Goal: Task Accomplishment & Management: Manage account settings

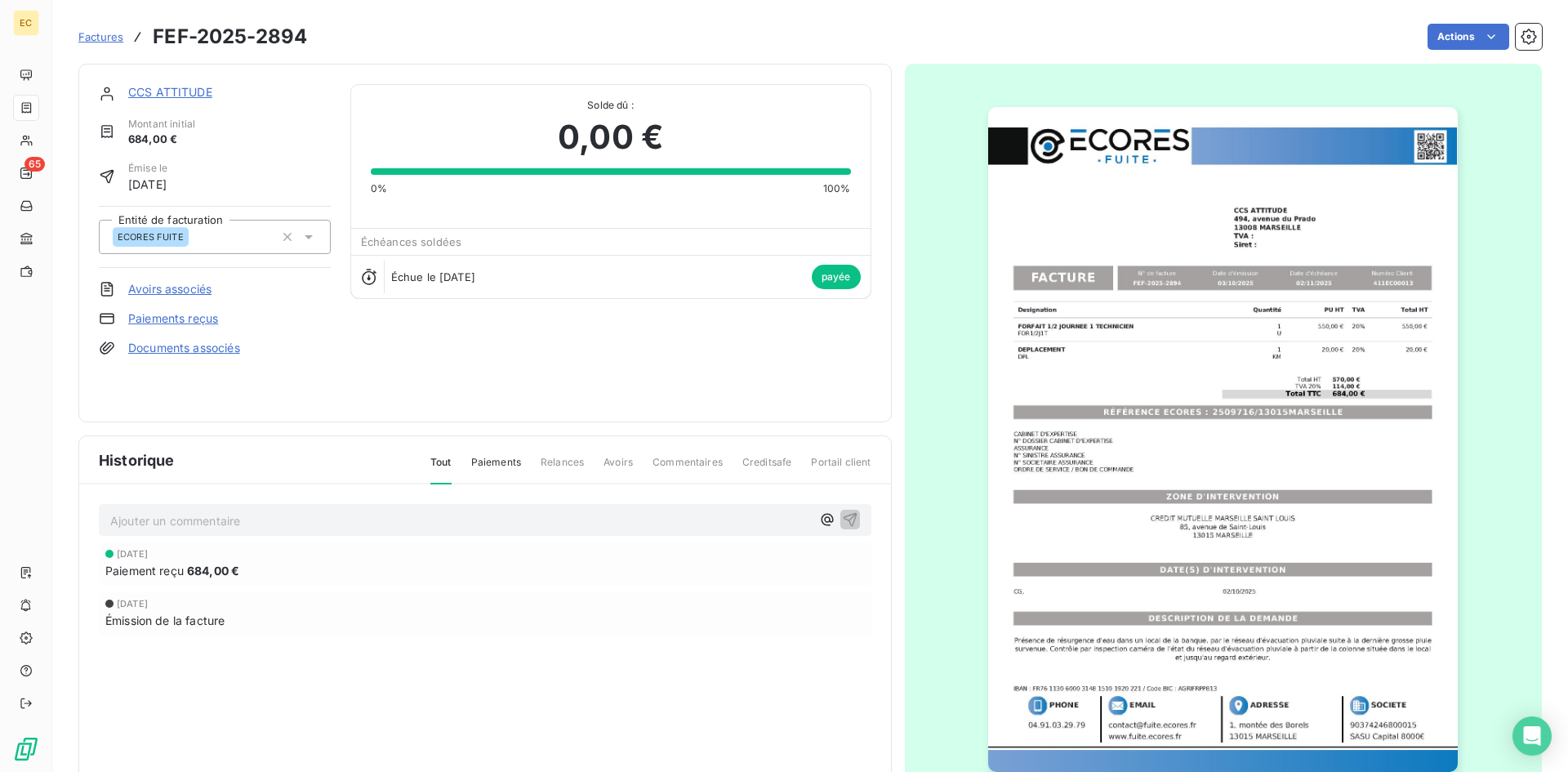
click at [89, 37] on span "Factures" at bounding box center [100, 36] width 45 height 13
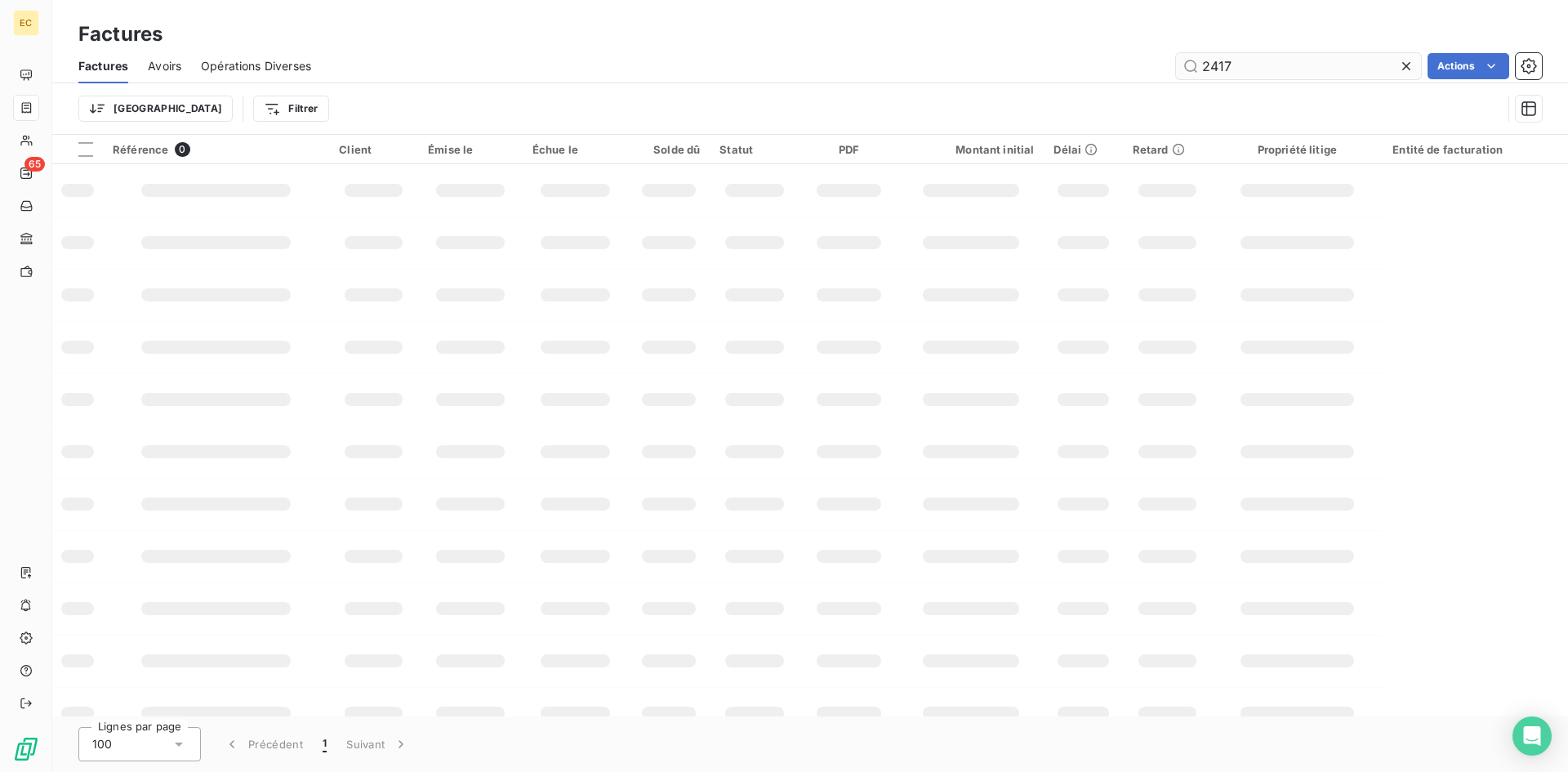
drag, startPoint x: 1268, startPoint y: 65, endPoint x: 1179, endPoint y: 64, distance: 89.0
click at [1179, 64] on input "2417" at bounding box center [1299, 65] width 245 height 26
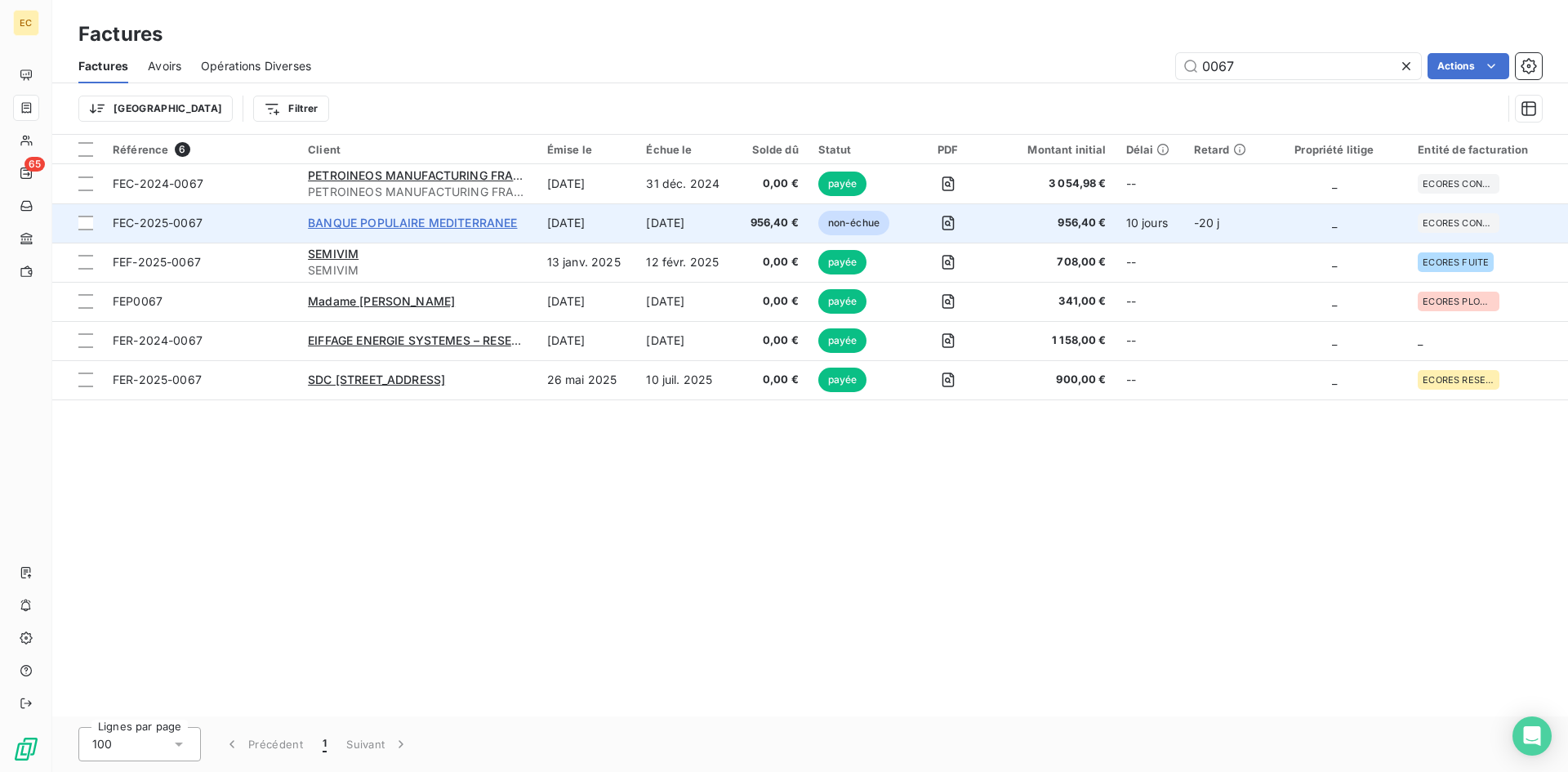
type input "0067"
click at [406, 221] on span "BANQUE POPULAIRE MEDITERRANEE" at bounding box center [412, 222] width 209 height 14
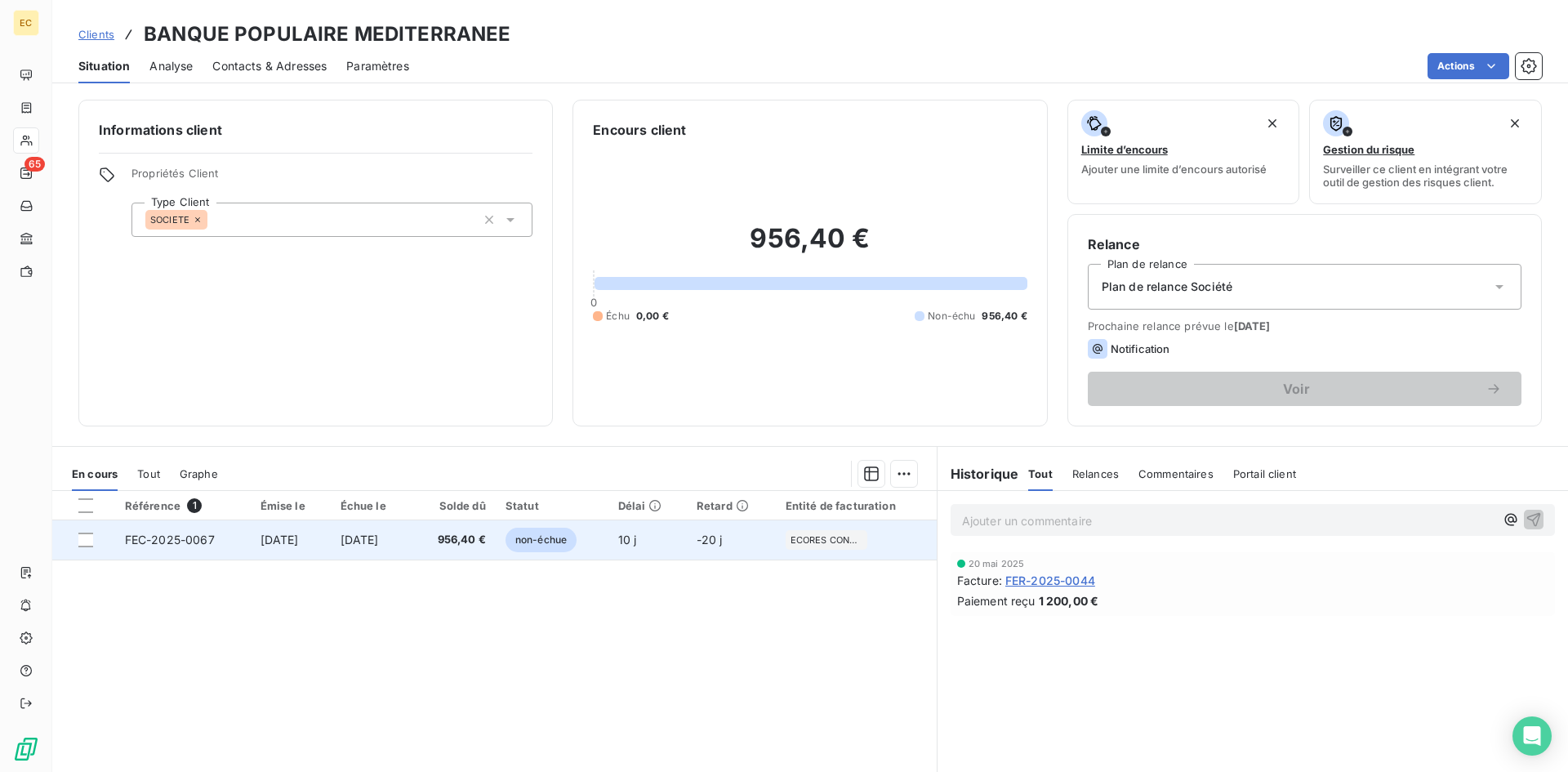
click at [412, 539] on td "[DATE]" at bounding box center [371, 539] width 81 height 39
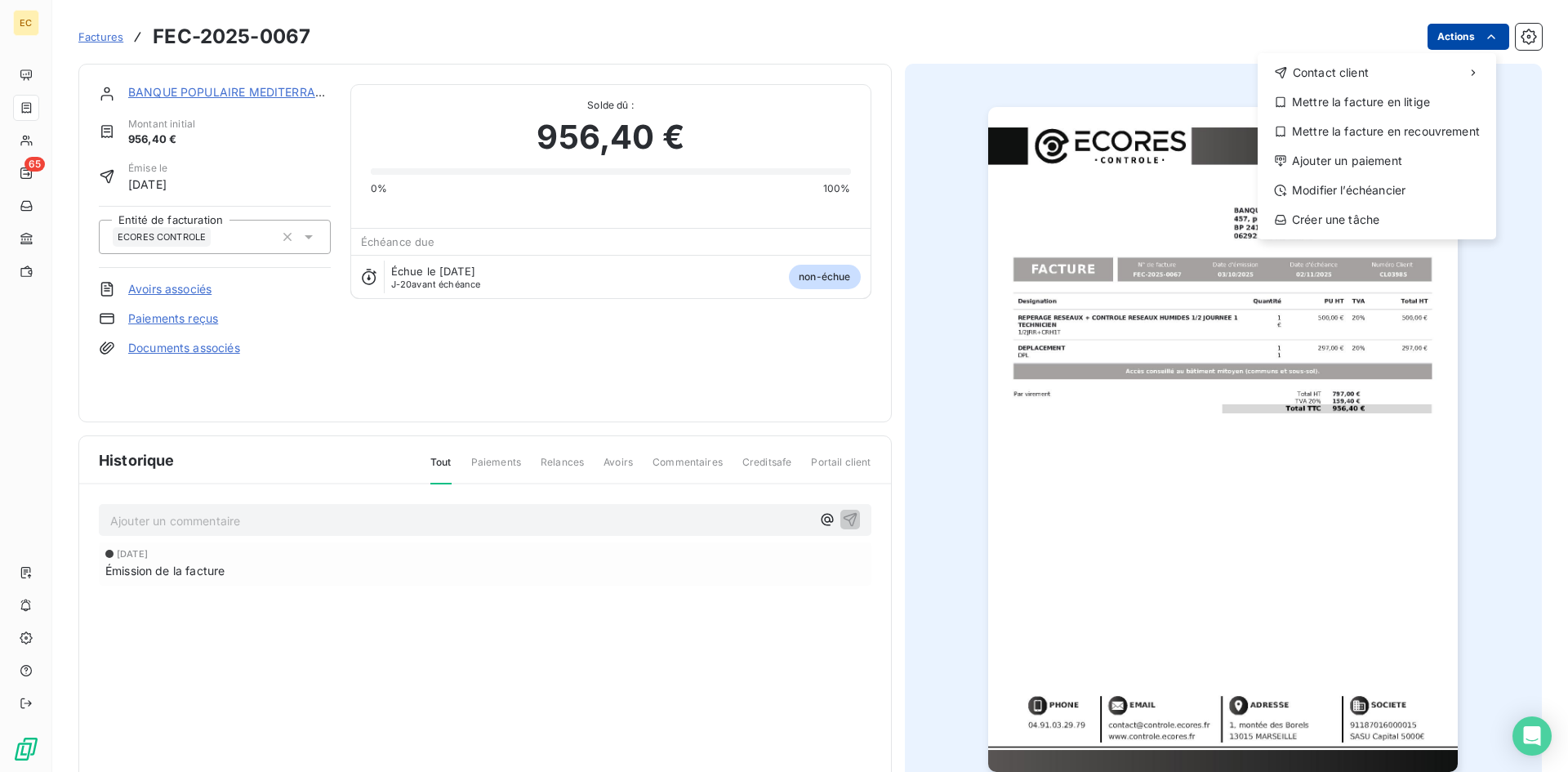
click at [1437, 34] on html "EC 65 Factures FEC-2025-0067 Actions Contact client Mettre la facture en litige…" at bounding box center [784, 386] width 1568 height 772
click at [1398, 162] on div "Ajouter un paiement" at bounding box center [1377, 161] width 225 height 26
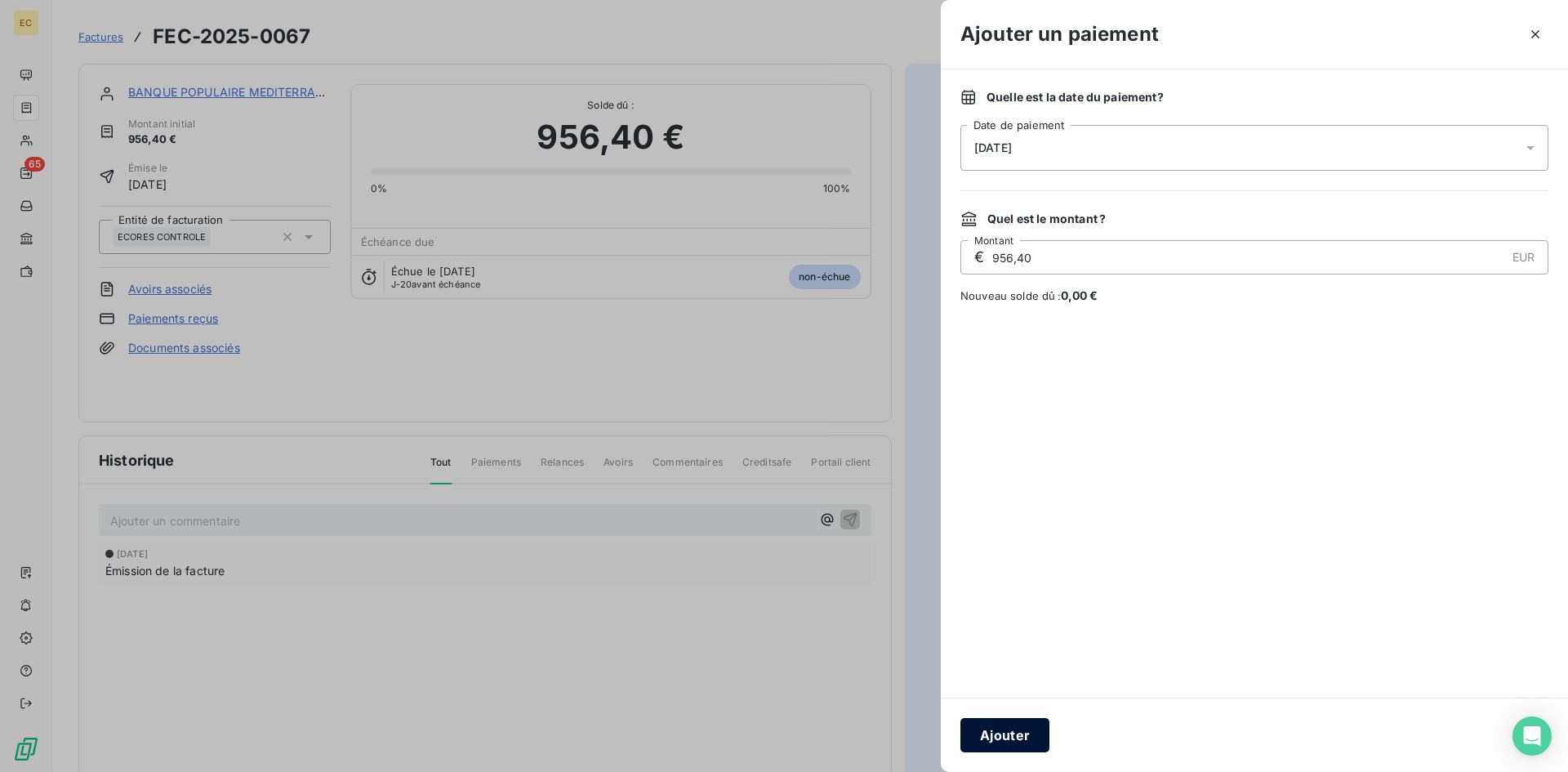
click at [1023, 737] on button "Ajouter" at bounding box center [1005, 735] width 89 height 35
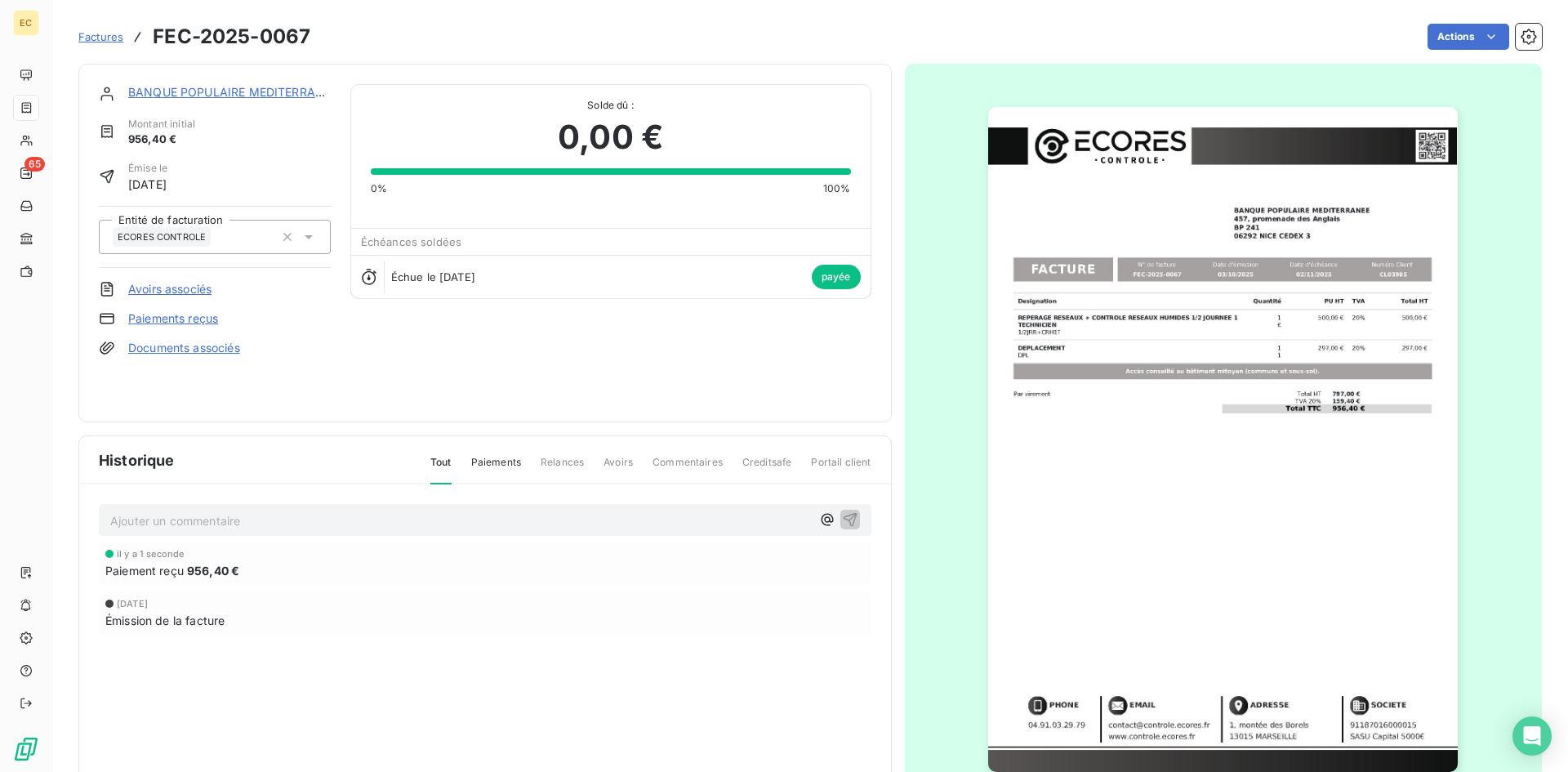
click at [1375, 279] on img "button" at bounding box center [1223, 440] width 470 height 665
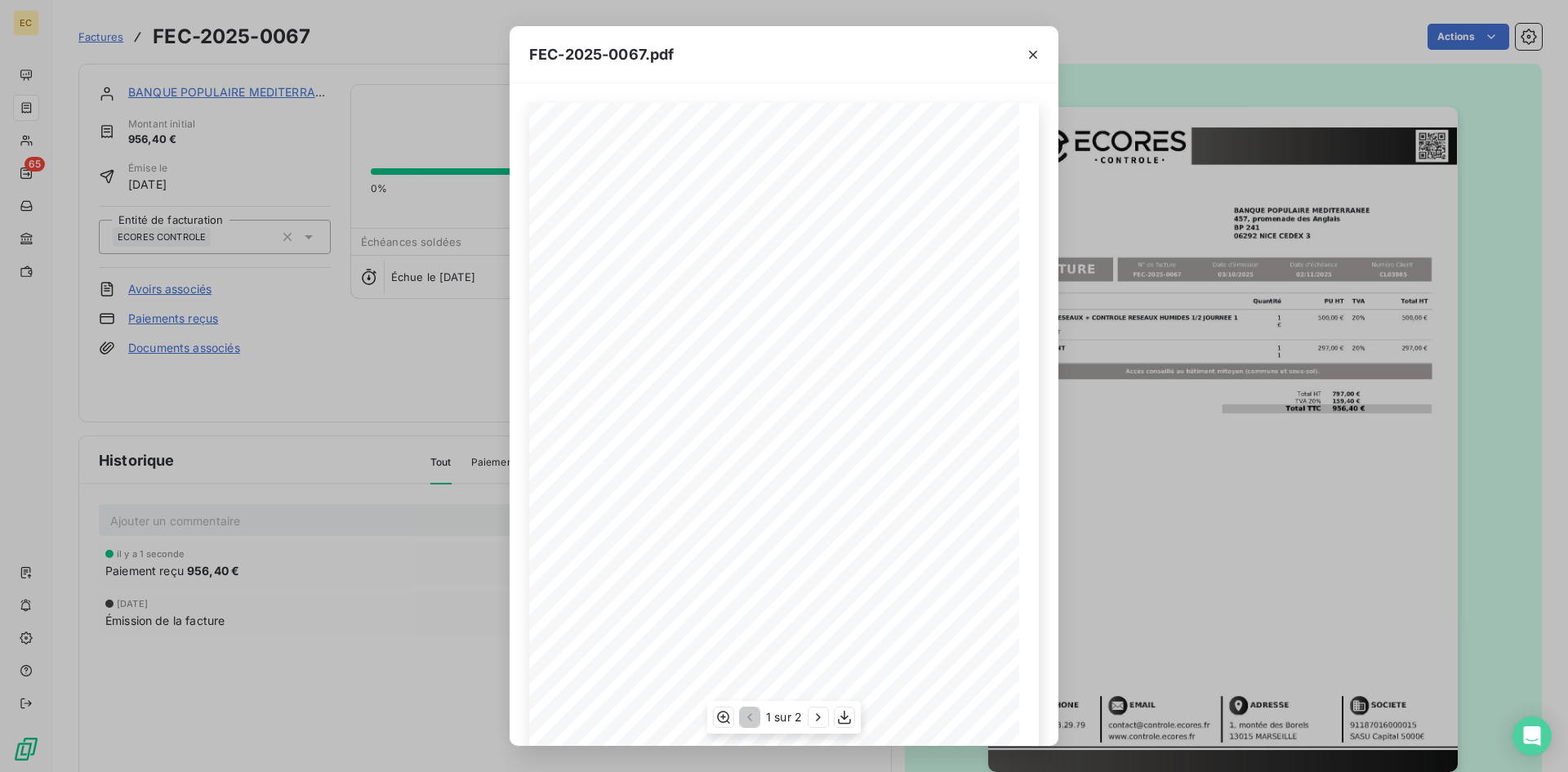
scroll to position [70, 0]
click at [809, 715] on button "button" at bounding box center [819, 718] width 20 height 20
click at [747, 720] on icon "button" at bounding box center [749, 718] width 16 height 16
click at [814, 715] on icon "button" at bounding box center [819, 718] width 16 height 16
click at [758, 181] on div "RÉFÉRENCE ECORES : 2509659/06000NICE ZONE D'INTERVENTION BANQUE POPULAIRE NICE …" at bounding box center [784, 379] width 510 height 693
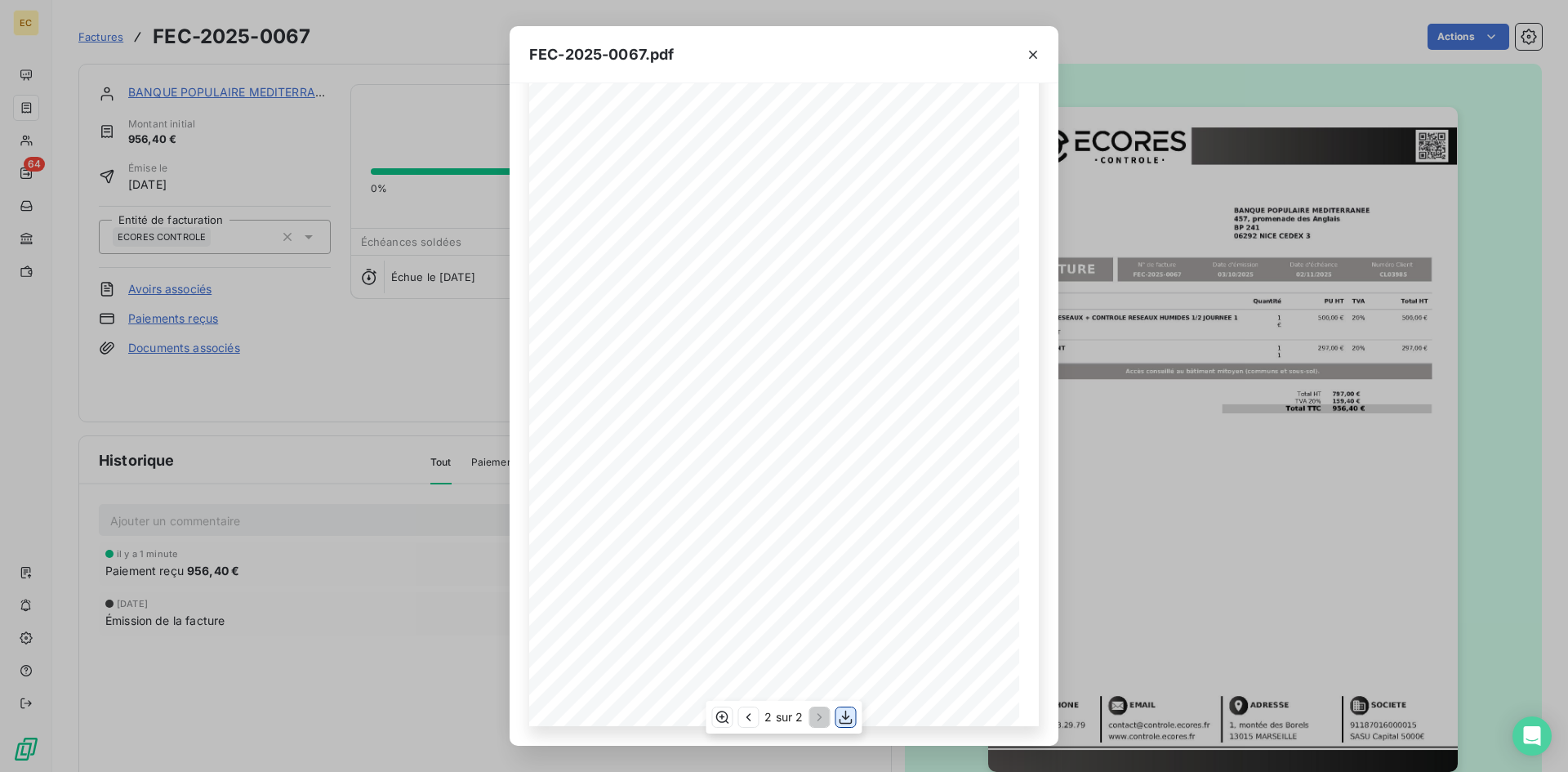
click at [847, 718] on icon "button" at bounding box center [846, 716] width 13 height 14
click at [1033, 54] on icon "button" at bounding box center [1033, 54] width 8 height 8
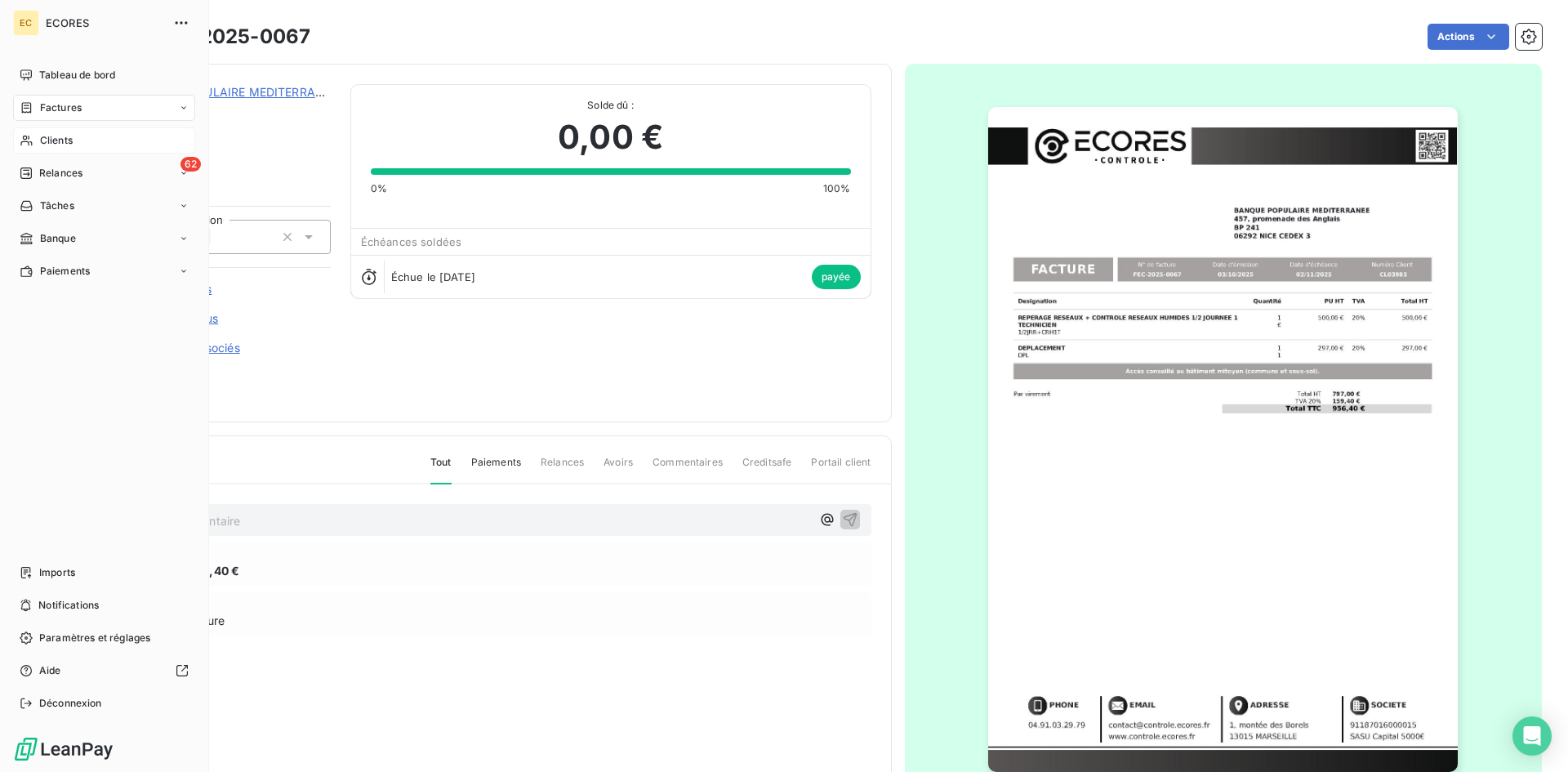
click at [66, 142] on span "Clients" at bounding box center [56, 141] width 33 height 15
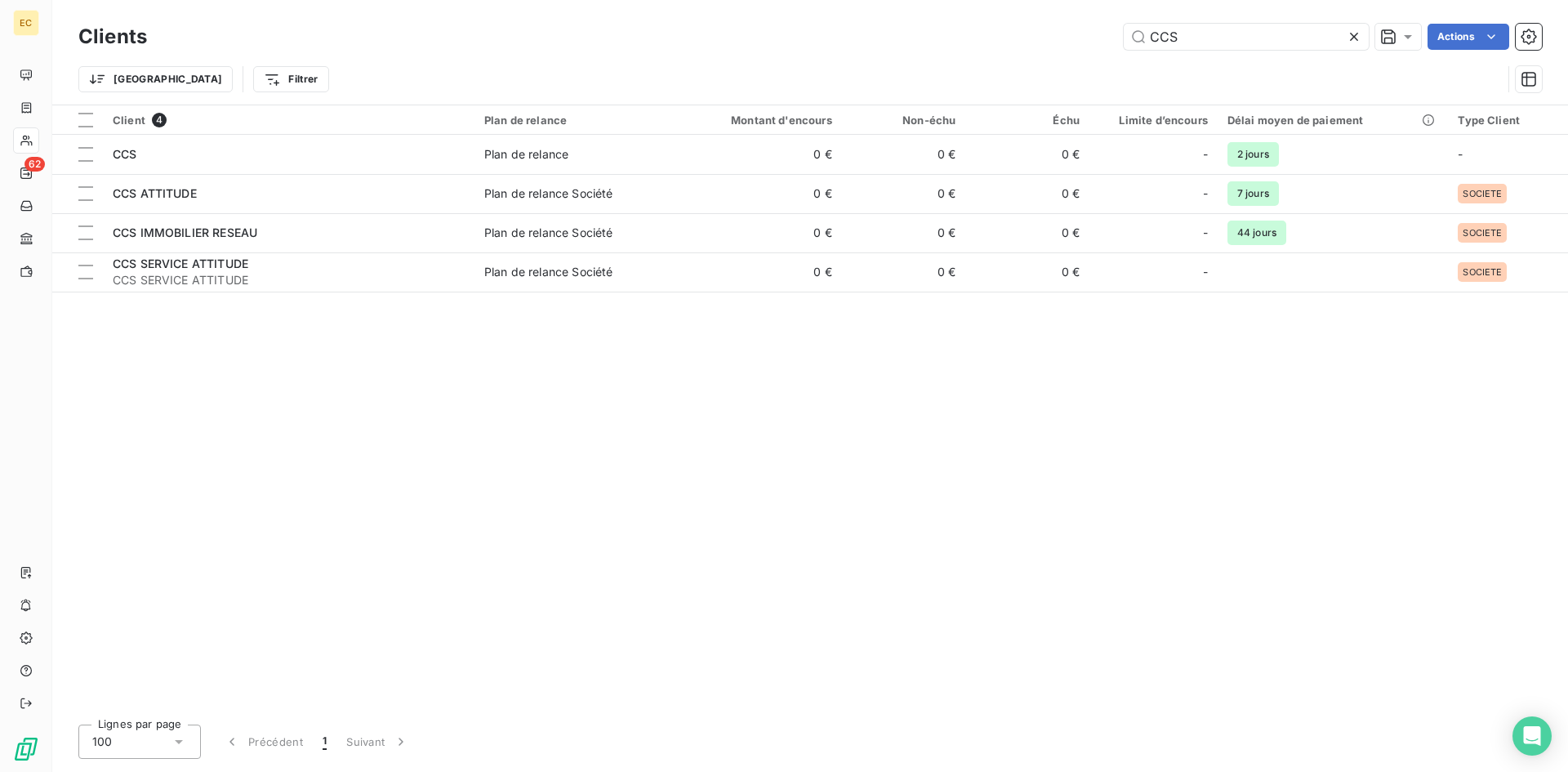
drag, startPoint x: 1191, startPoint y: 38, endPoint x: 1104, endPoint y: 38, distance: 87.0
click at [1104, 38] on div "CCS Actions" at bounding box center [854, 36] width 1375 height 26
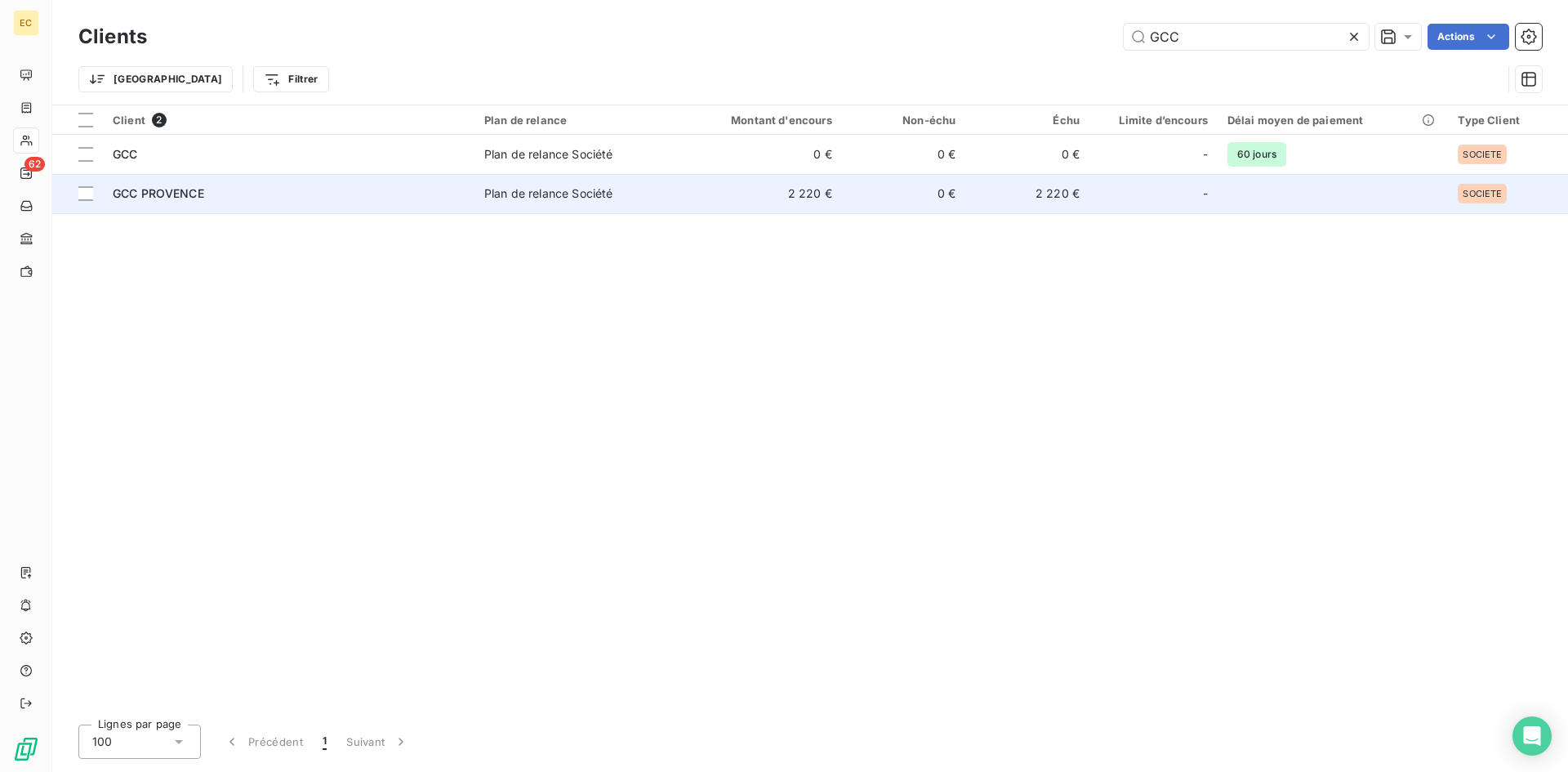
type input "GCC"
click at [242, 190] on div "GCC PROVENCE" at bounding box center [289, 193] width 352 height 16
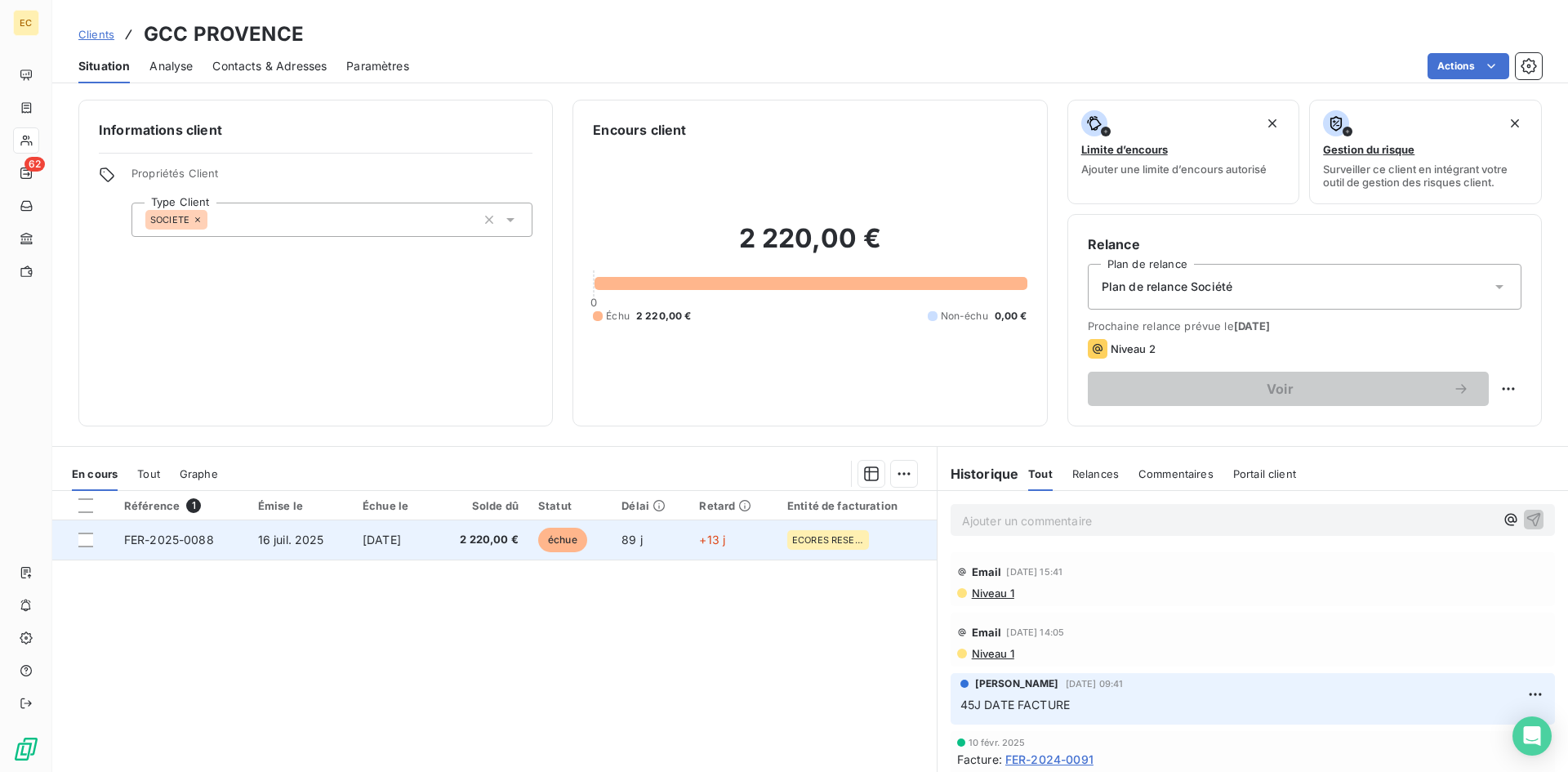
click at [362, 532] on span "[DATE]" at bounding box center [382, 539] width 38 height 14
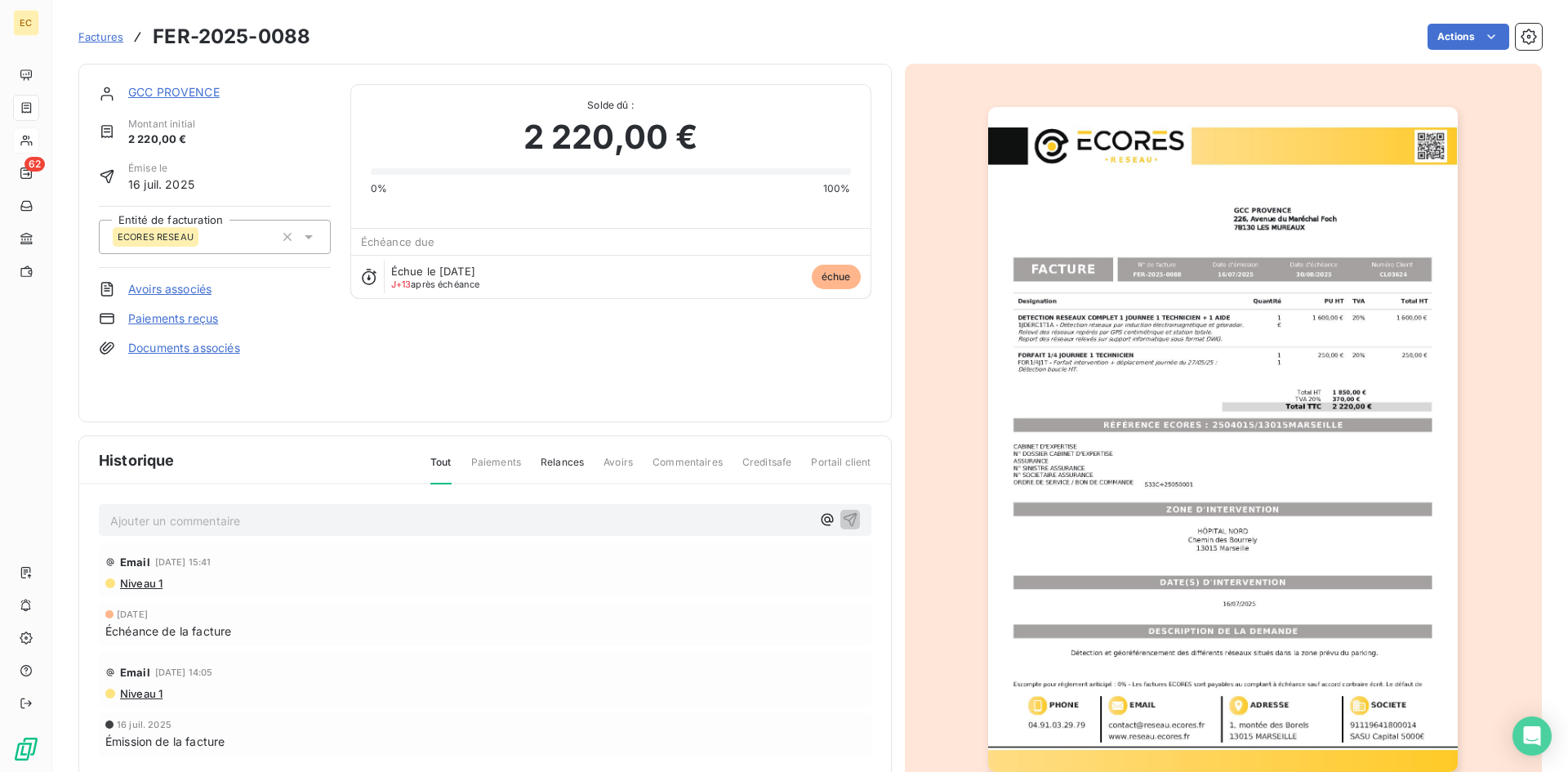
click at [184, 91] on link "GCC PROVENCE" at bounding box center [174, 92] width 92 height 14
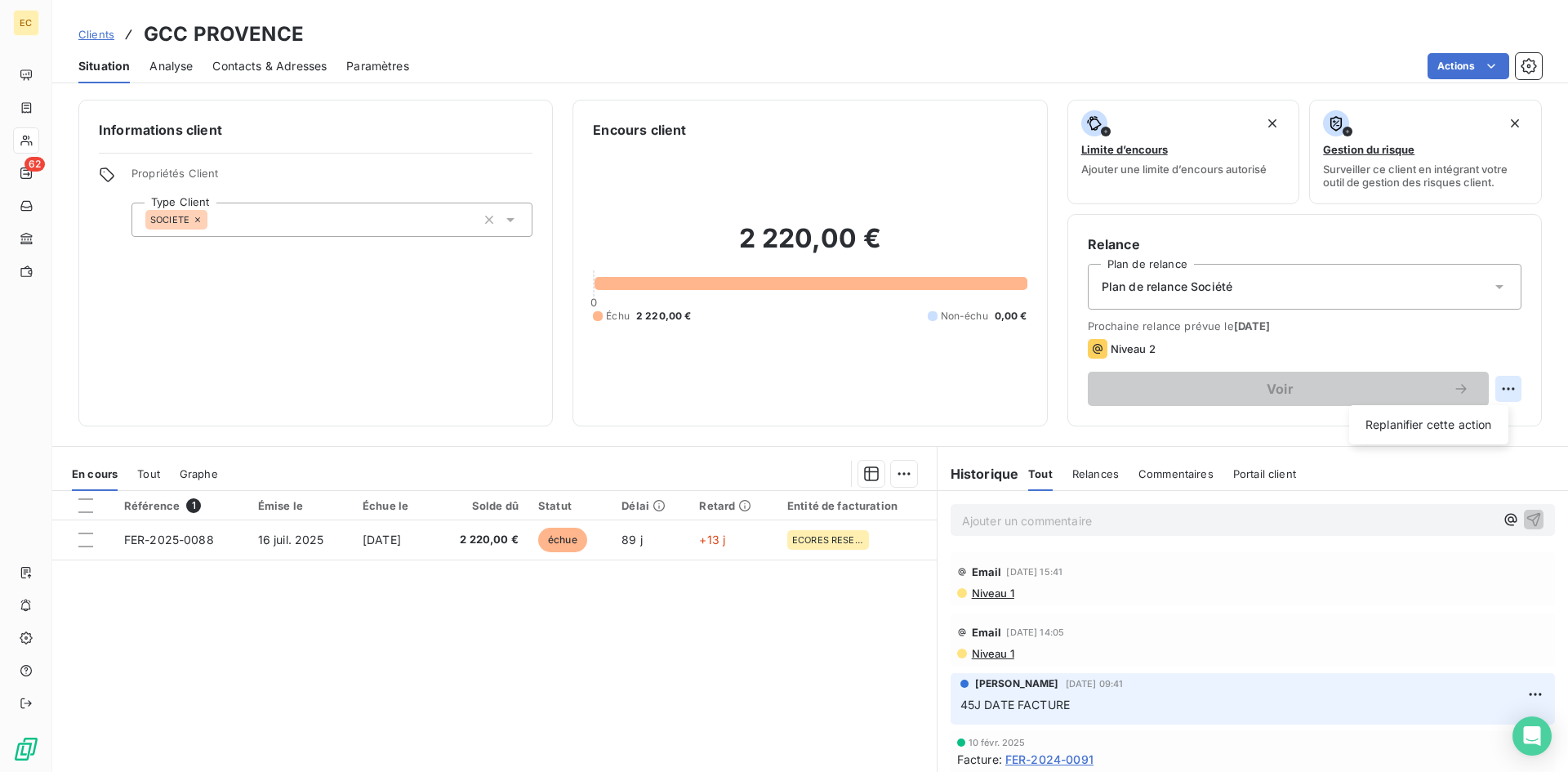
click at [1493, 389] on html "EC 62 Clients GCC PROVENCE Situation Analyse Contacts & Adresses Paramètres Act…" at bounding box center [784, 386] width 1568 height 772
click at [1486, 421] on div "Replanifier cette action" at bounding box center [1429, 424] width 146 height 26
select select "9"
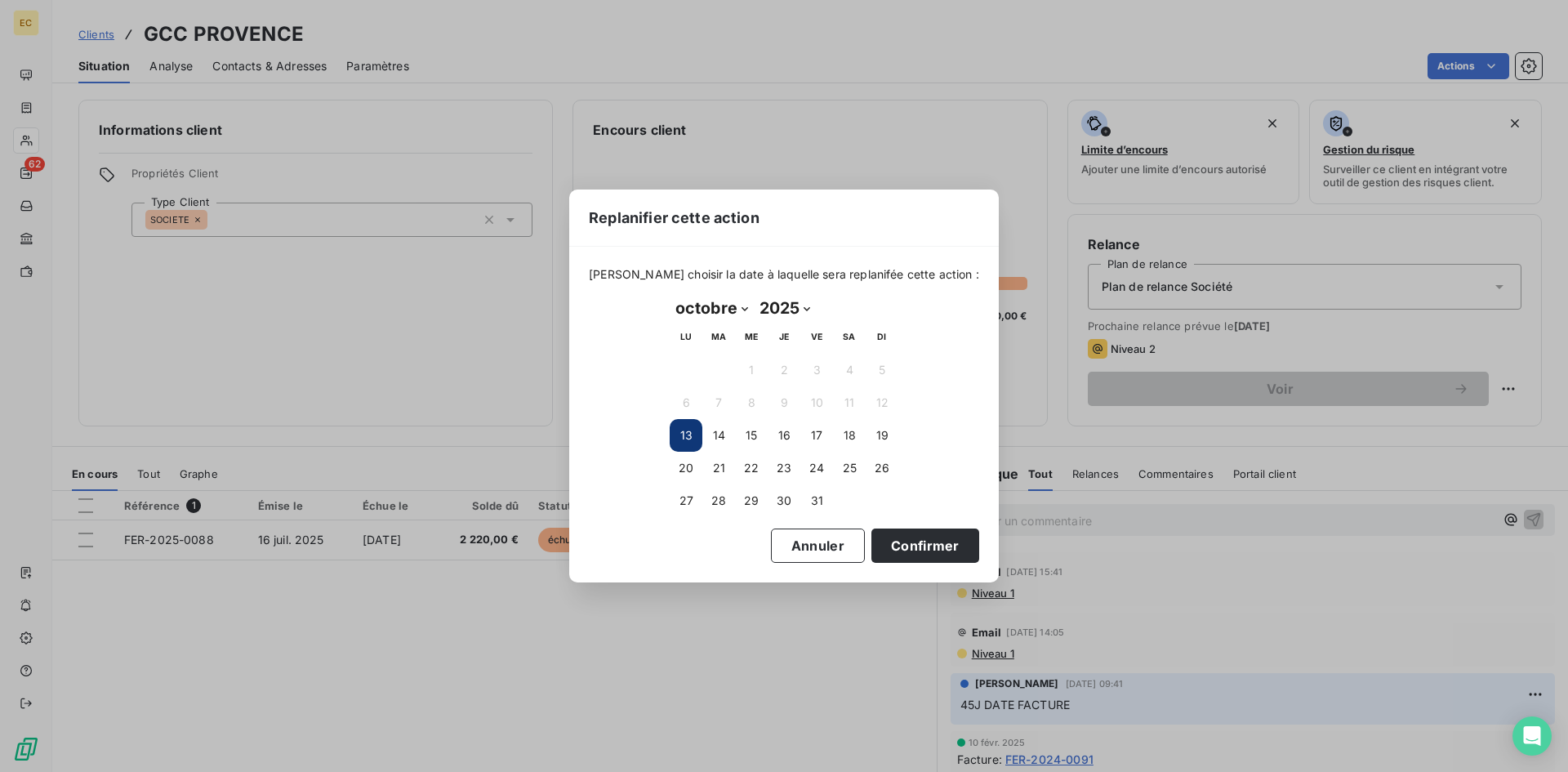
click at [692, 426] on button "13" at bounding box center [686, 435] width 33 height 33
click at [688, 430] on button "13" at bounding box center [686, 435] width 33 height 33
click at [926, 546] on button "Confirmer" at bounding box center [925, 546] width 108 height 35
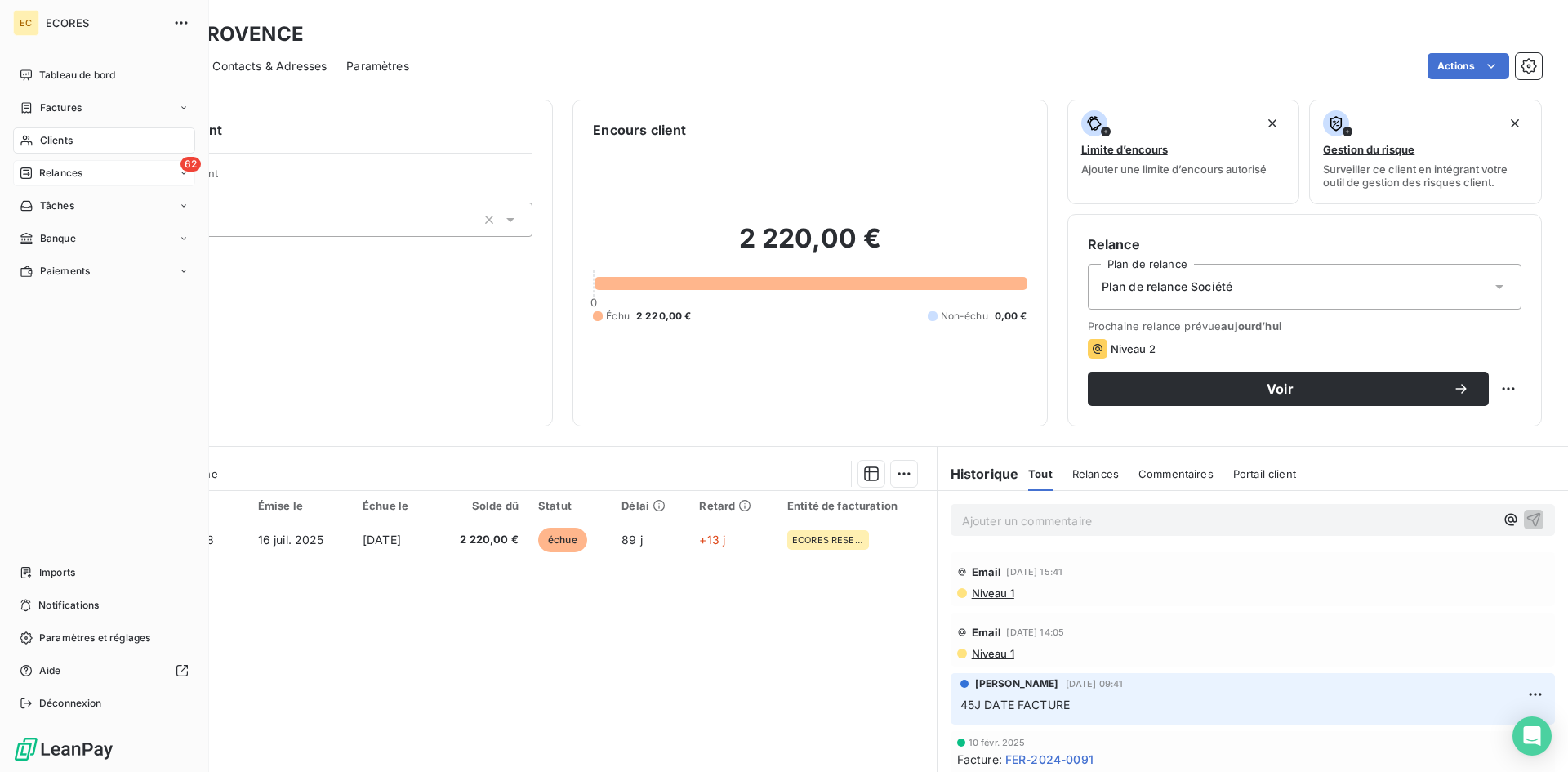
click at [62, 177] on span "Relances" at bounding box center [61, 173] width 44 height 15
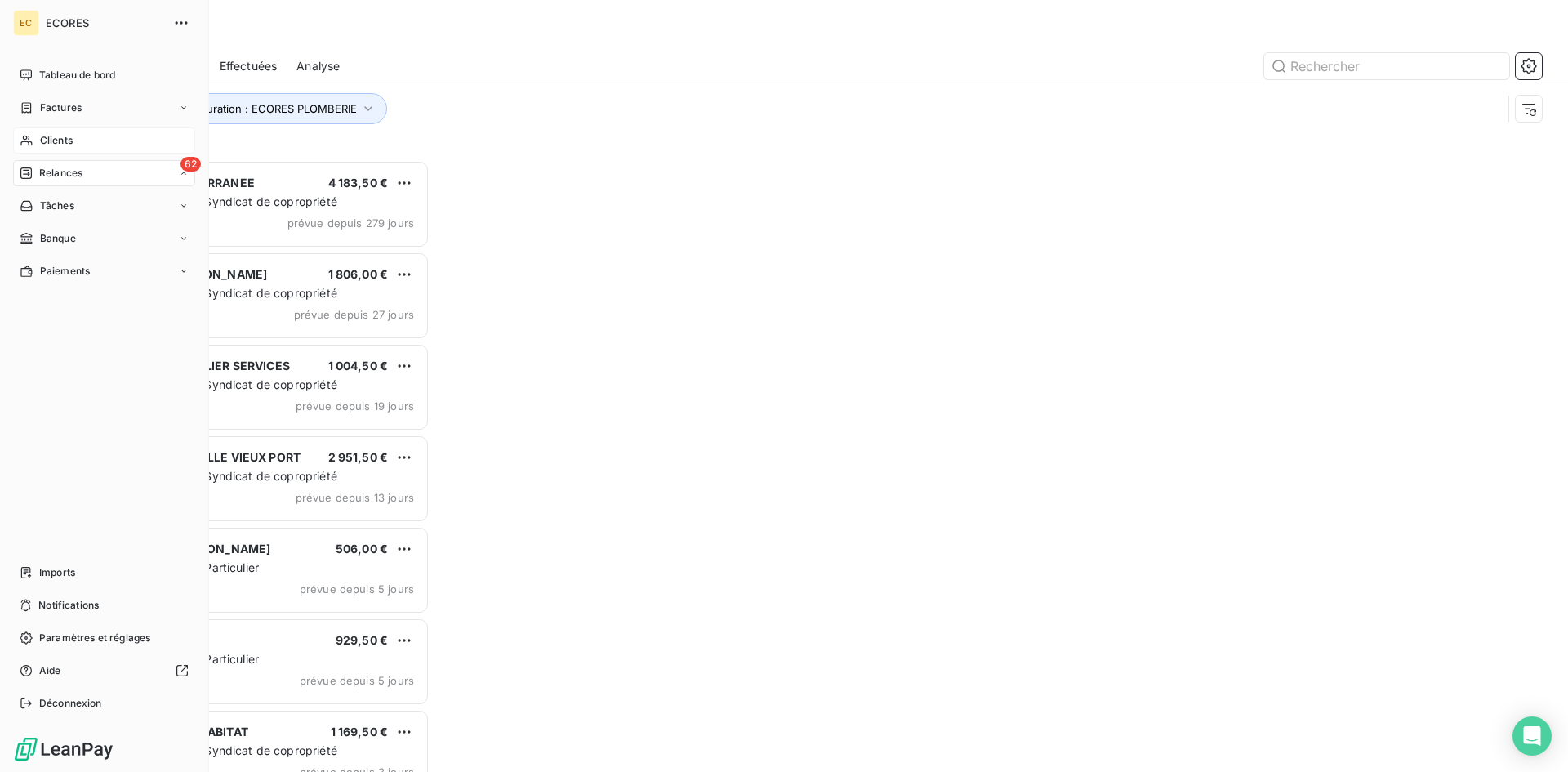
scroll to position [599, 339]
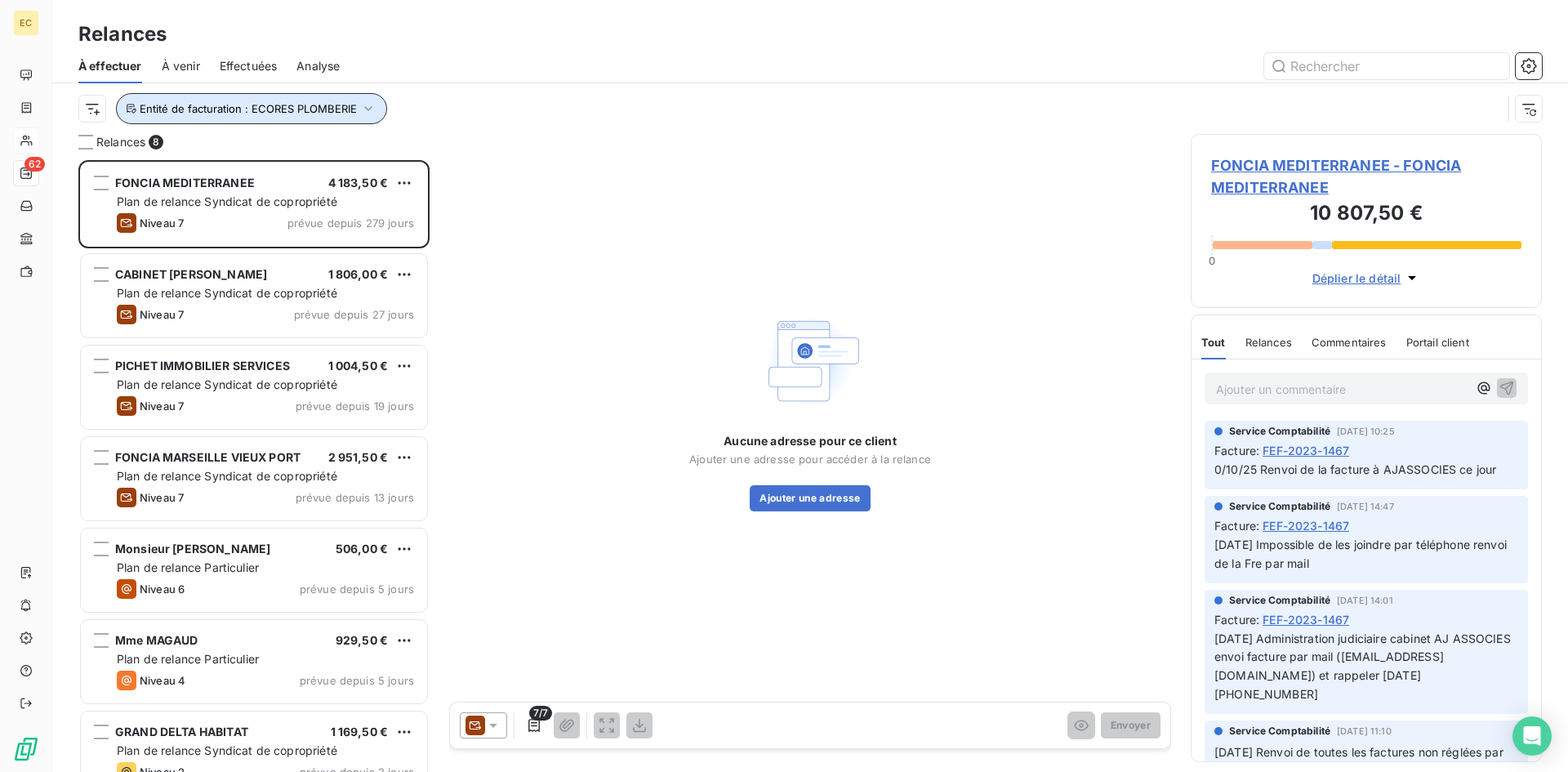
click at [363, 105] on icon "button" at bounding box center [369, 109] width 16 height 16
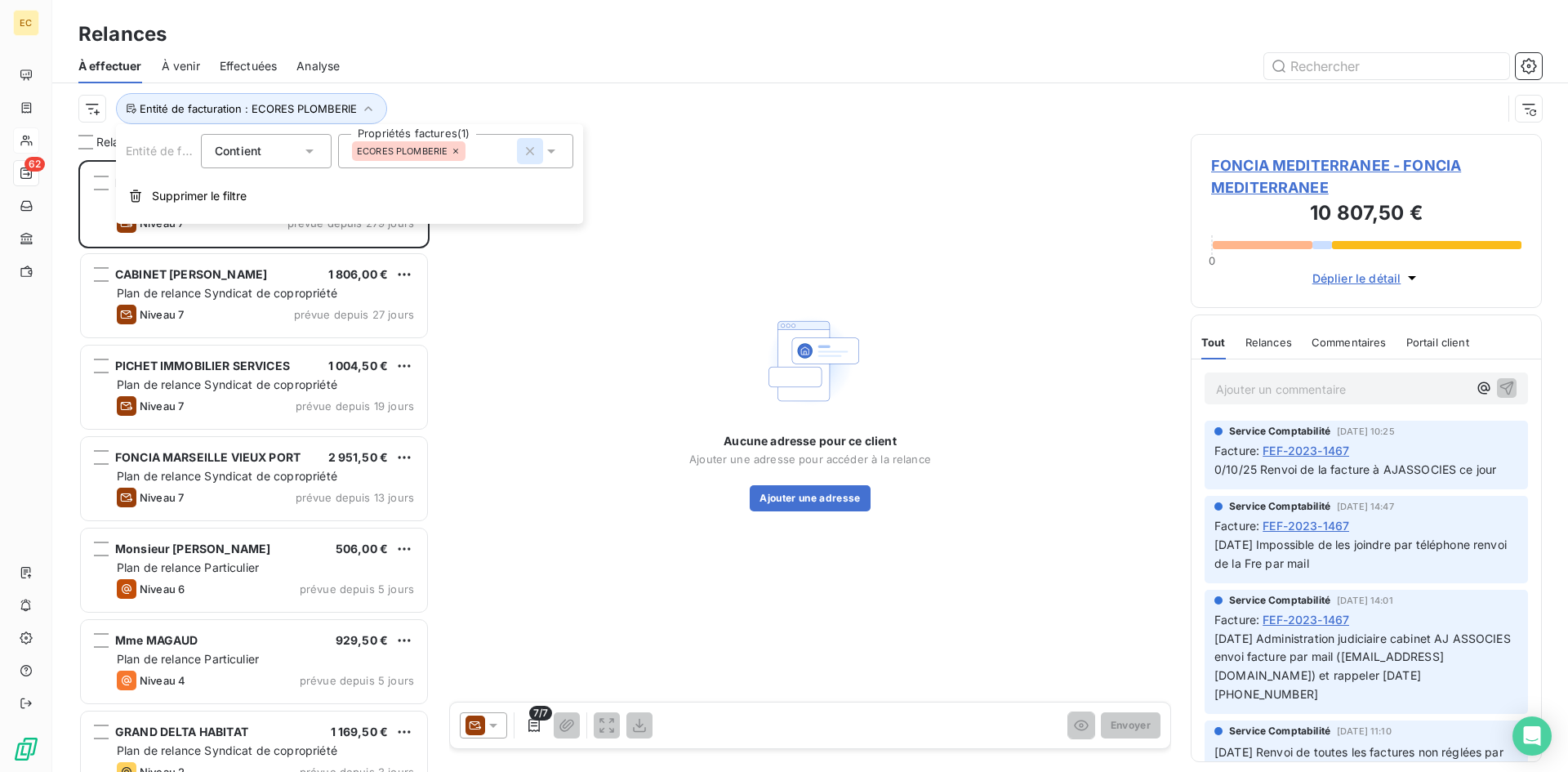
click at [528, 149] on icon "button" at bounding box center [530, 151] width 8 height 8
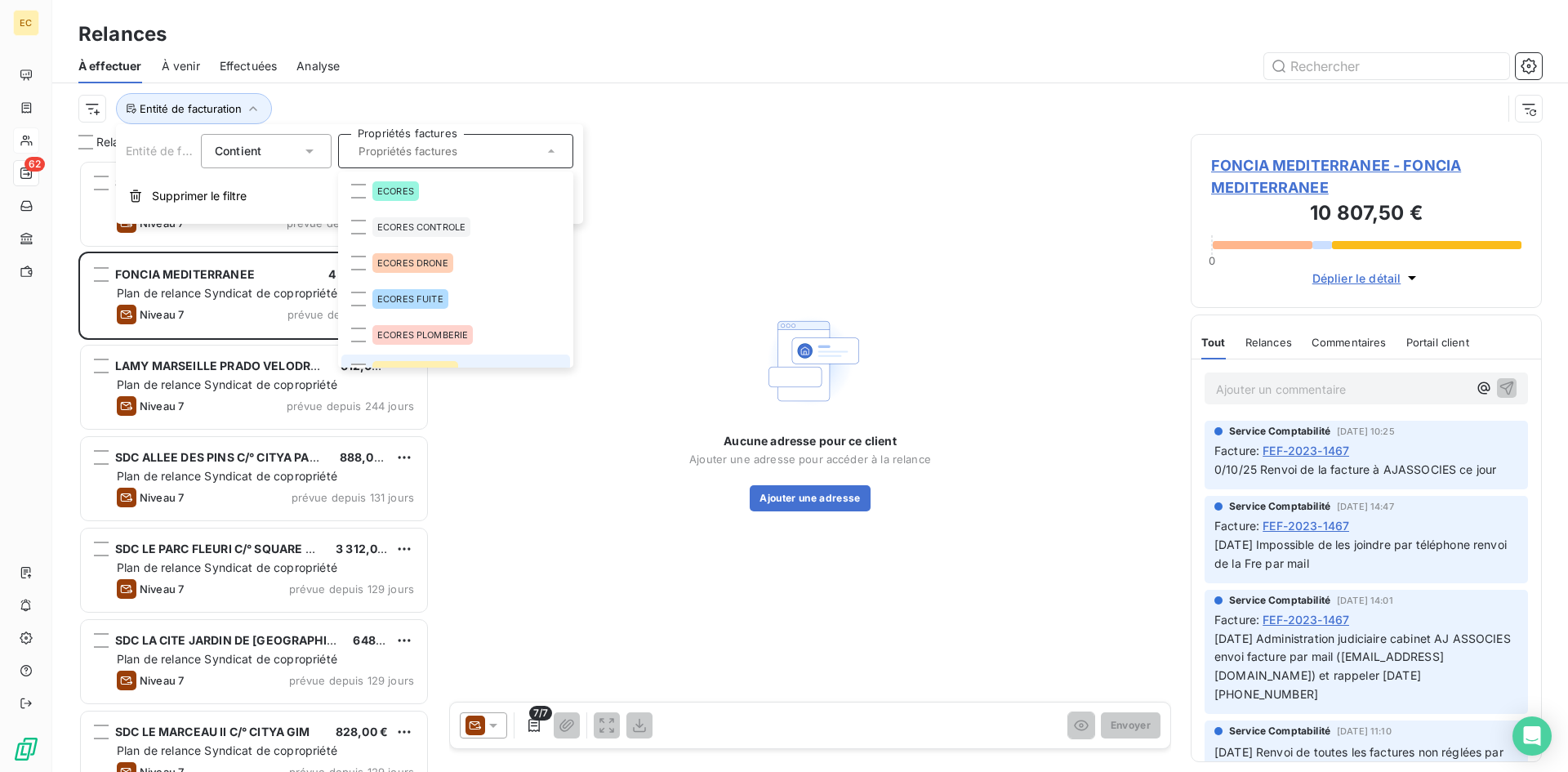
scroll to position [20, 0]
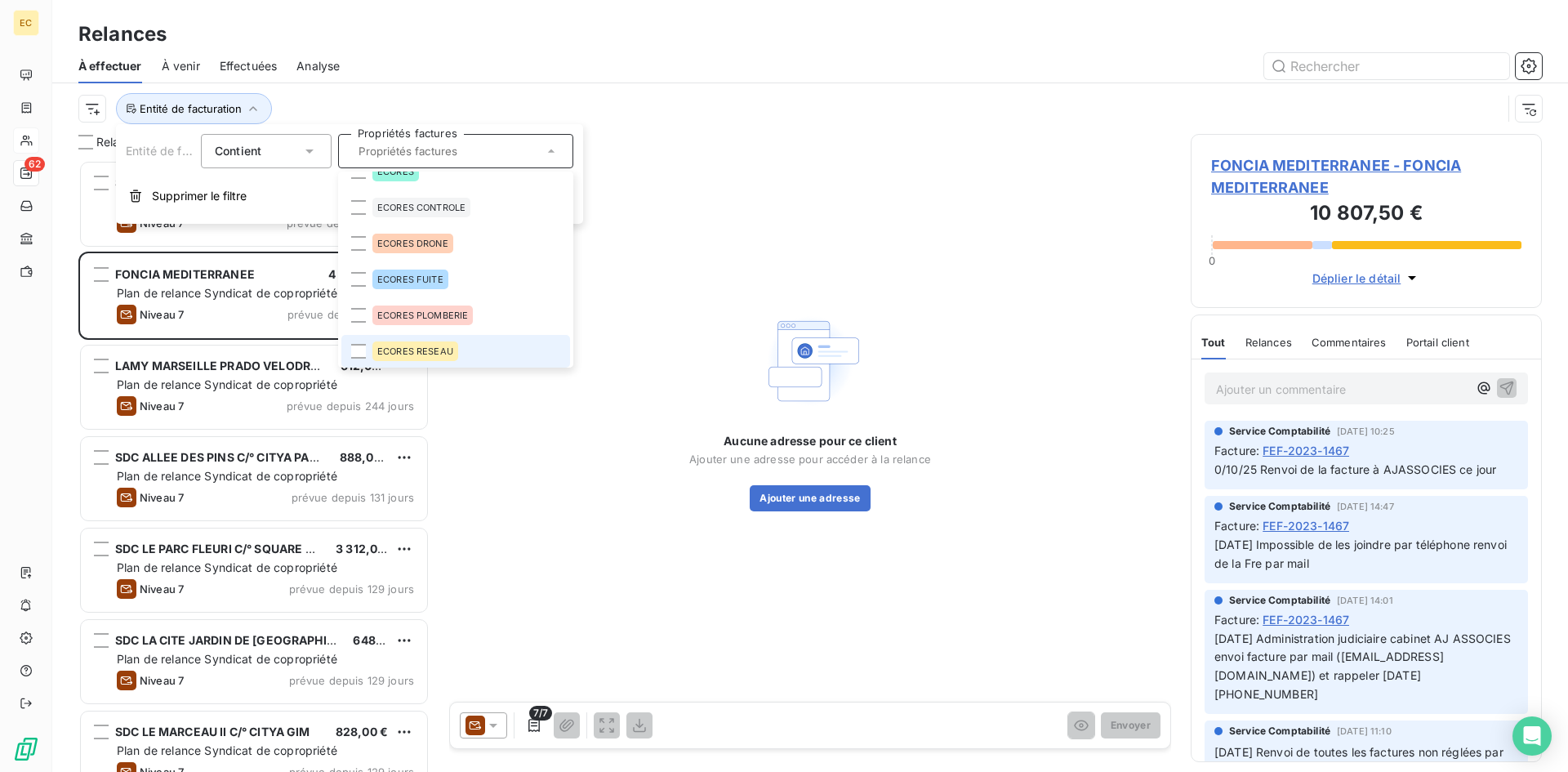
click at [384, 361] on li "ECORES RESEAU" at bounding box center [456, 351] width 229 height 33
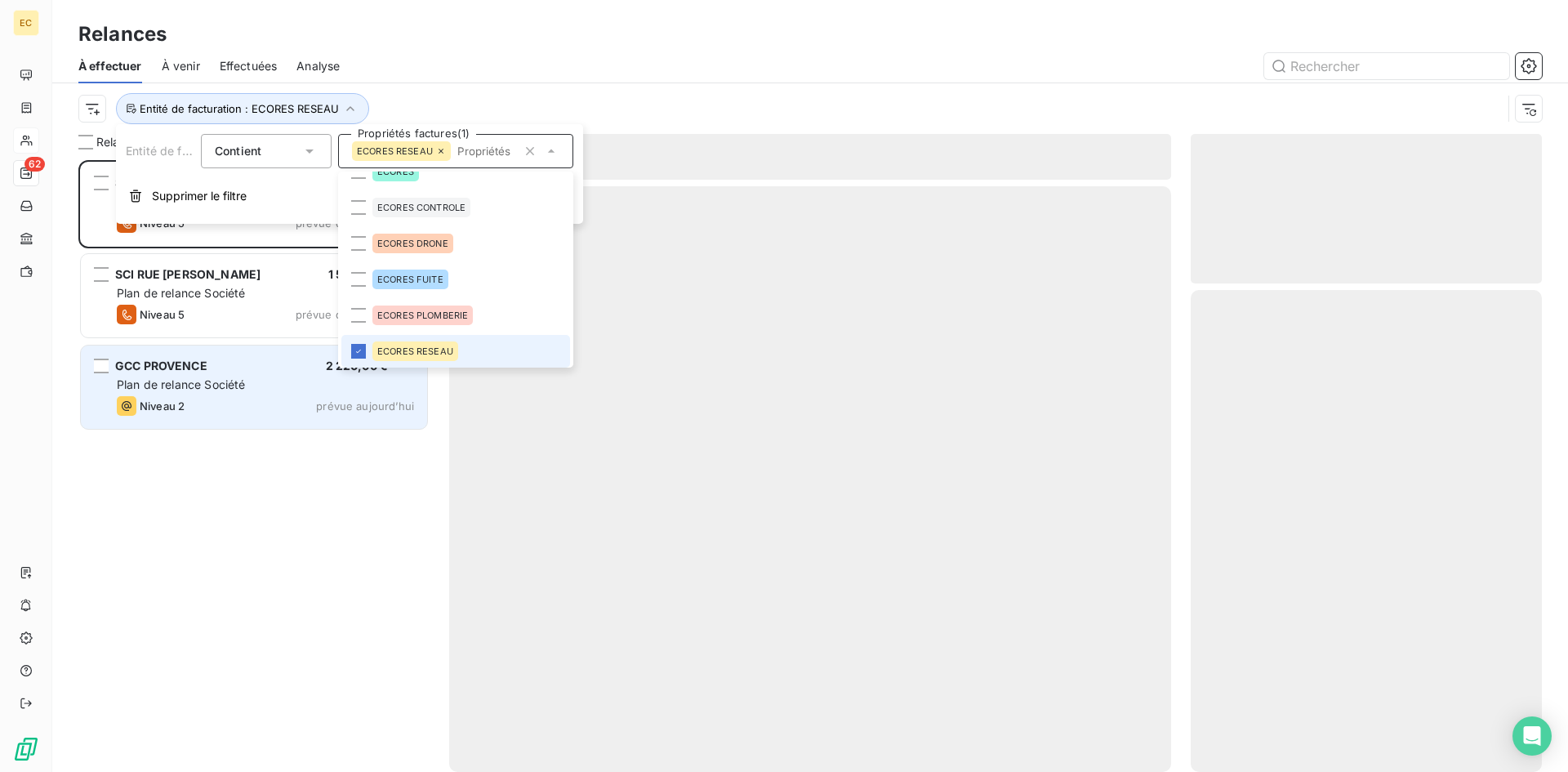
scroll to position [599, 339]
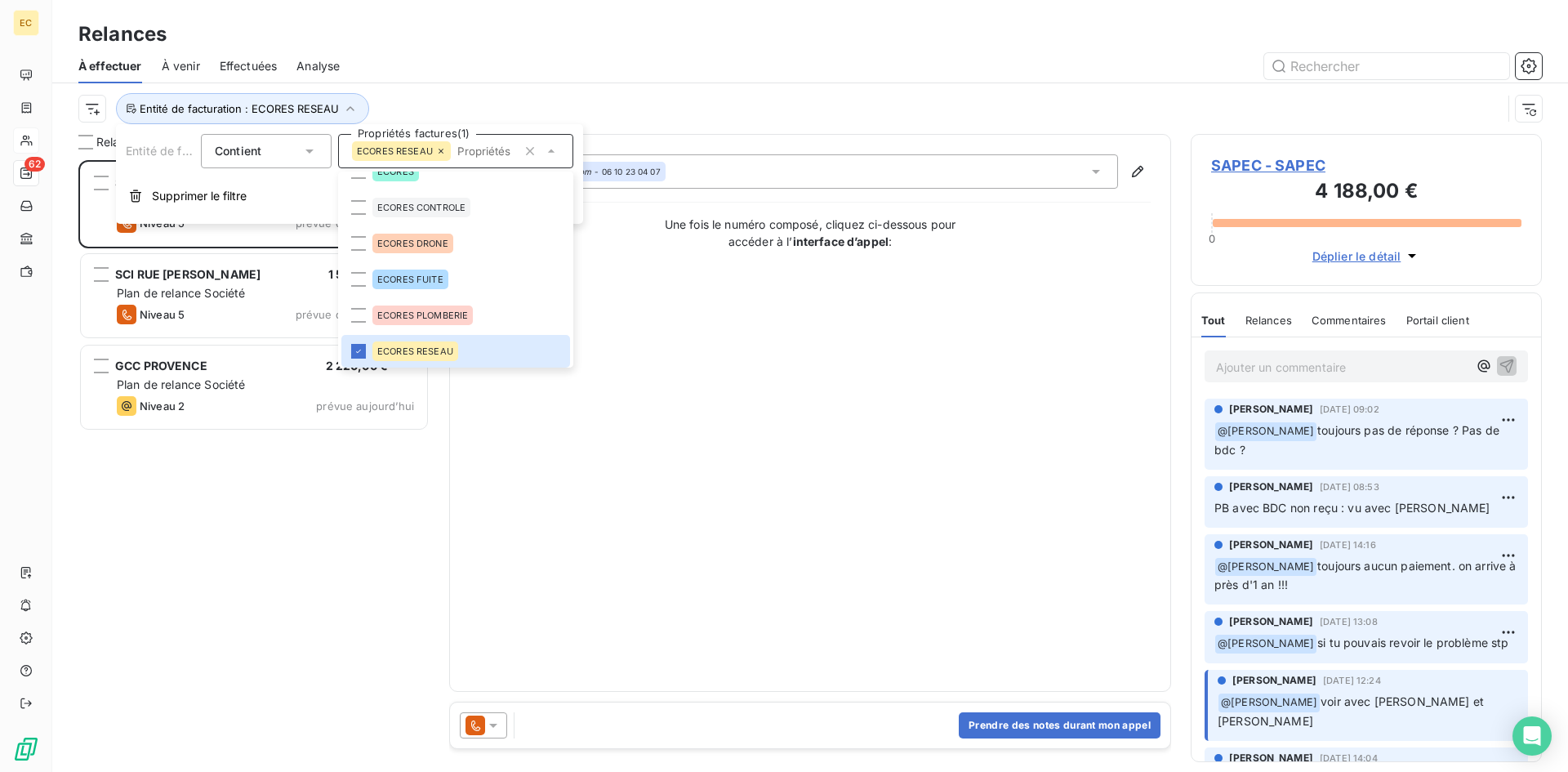
click at [266, 530] on div "SAPEC 4 188,00 € Plan de relance Société Niveau 5 prévue depuis 41 jours SCI RU…" at bounding box center [253, 466] width 352 height 612
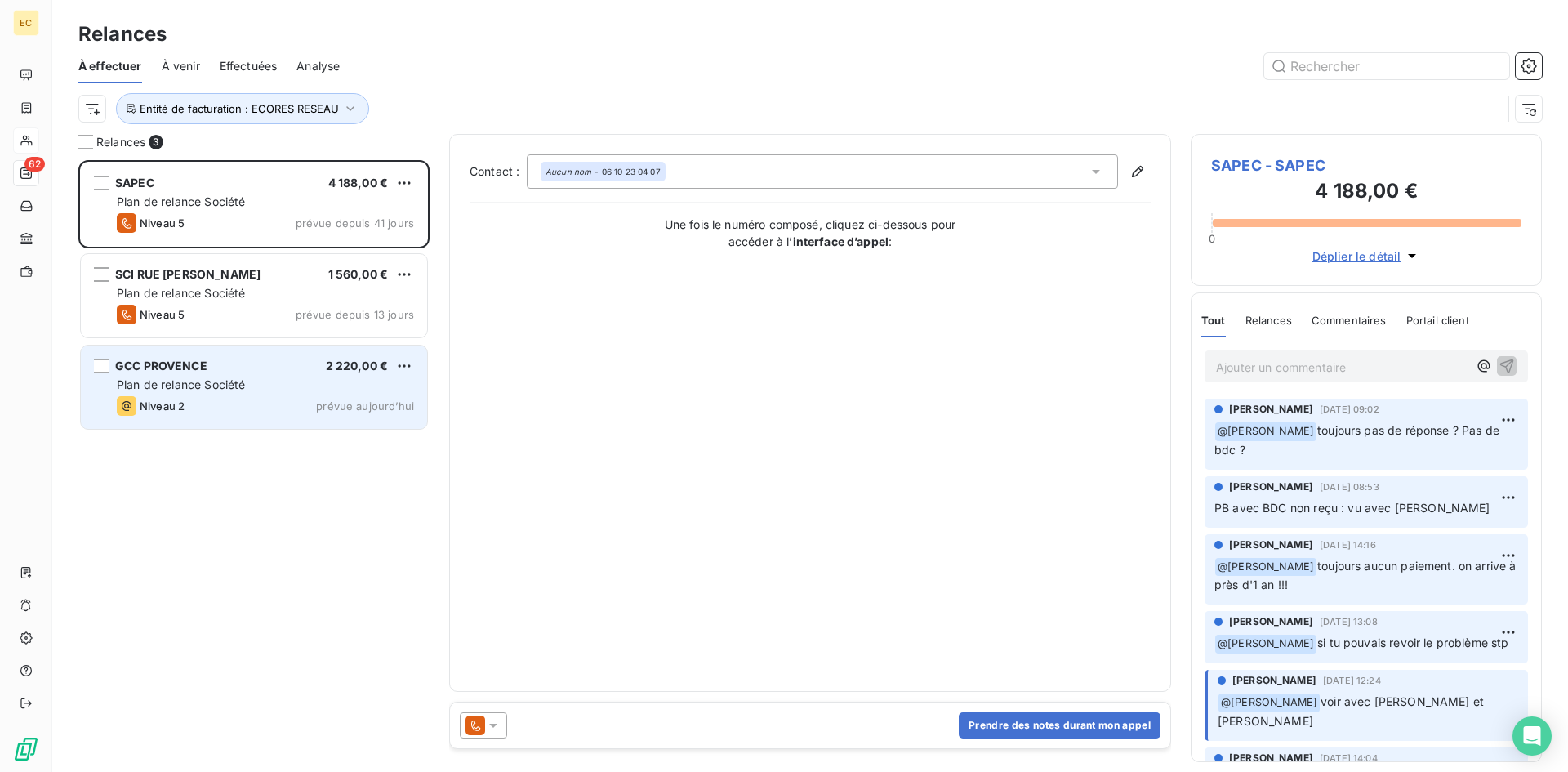
click at [254, 395] on div "GCC PROVENCE 2 220,00 € Plan de relance Société Niveau 2 prévue [DATE]" at bounding box center [253, 387] width 346 height 84
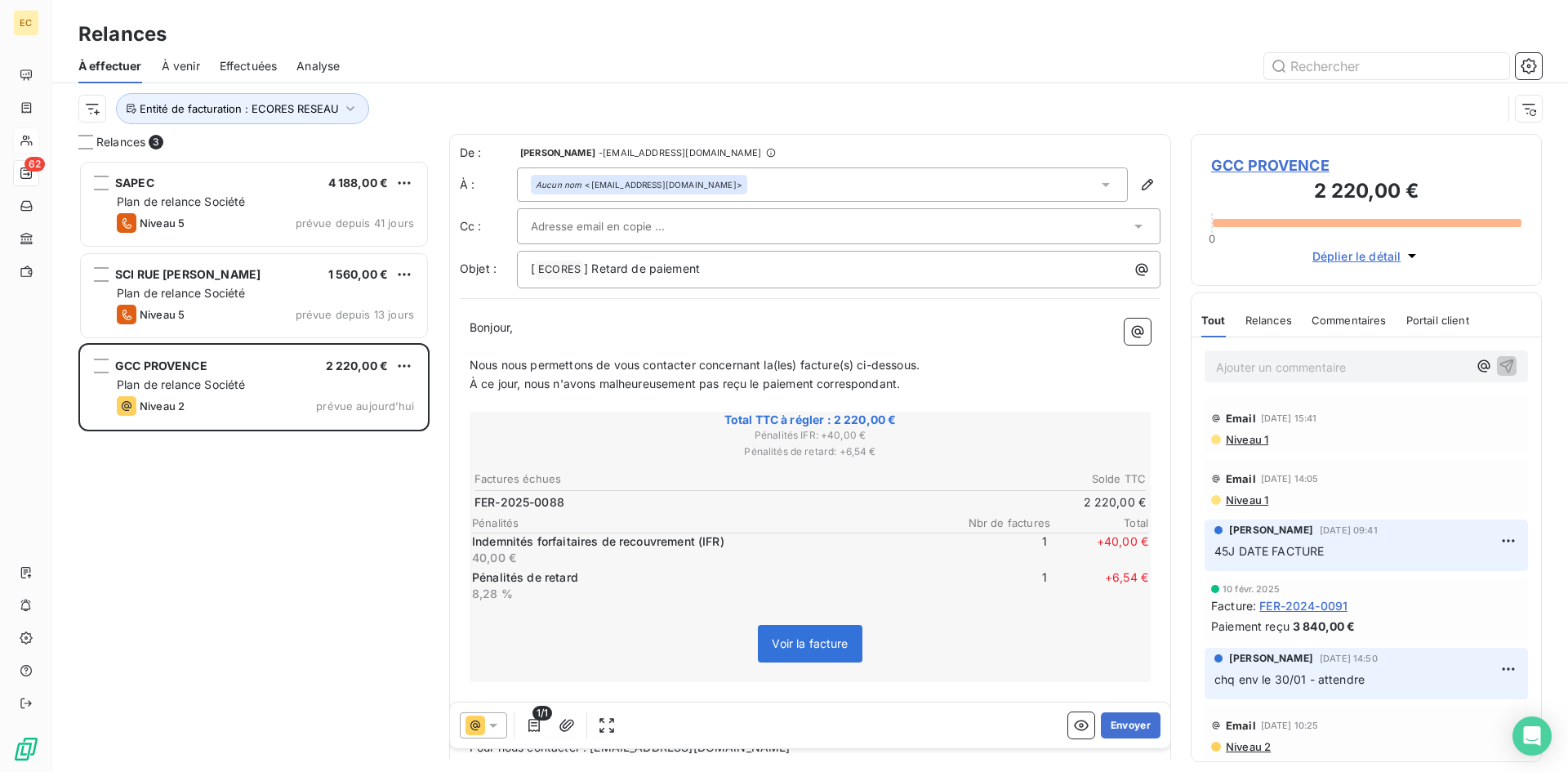
click at [1135, 225] on icon at bounding box center [1138, 226] width 8 height 4
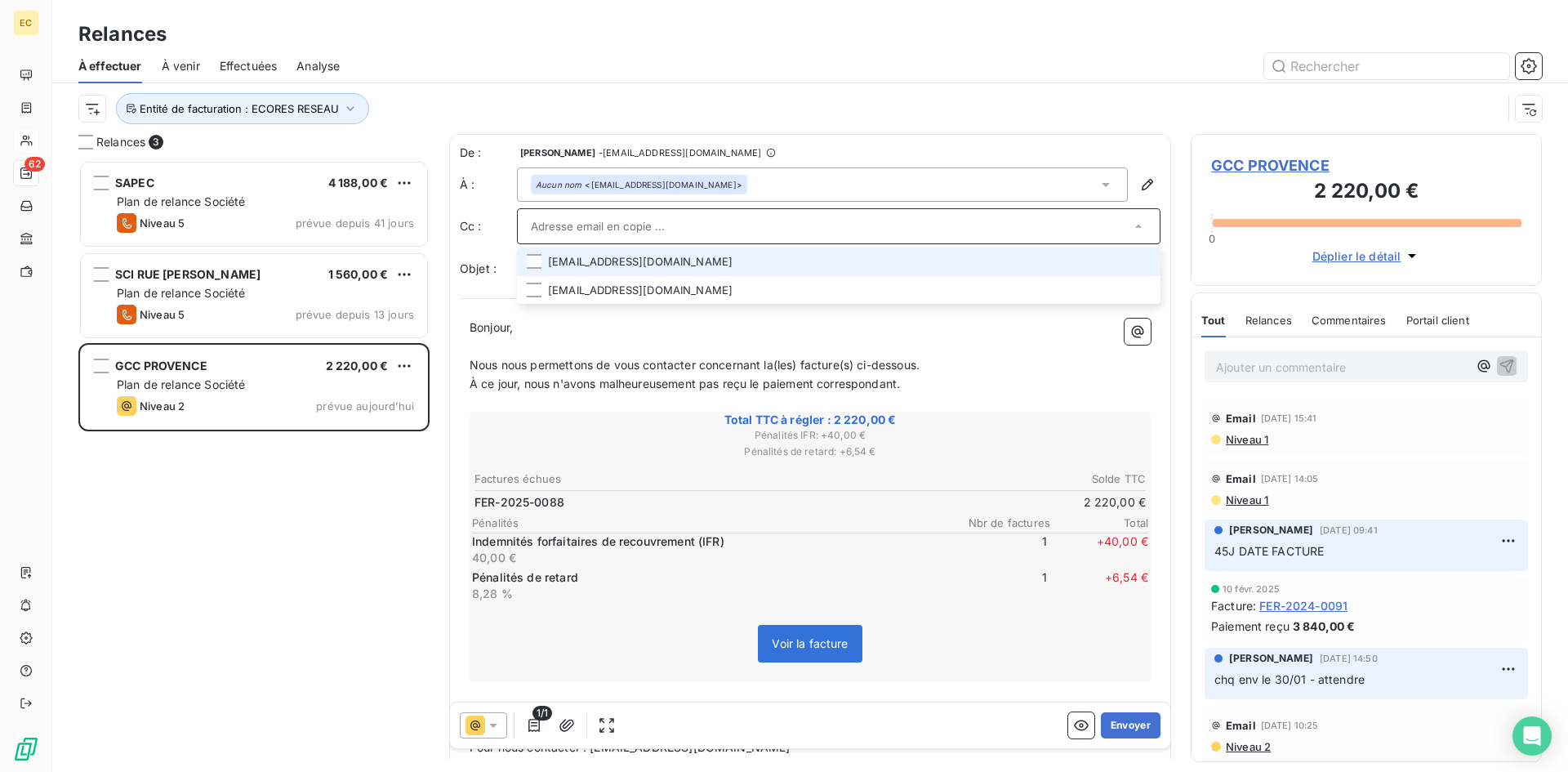
click at [1136, 225] on icon at bounding box center [1138, 226] width 6 height 4
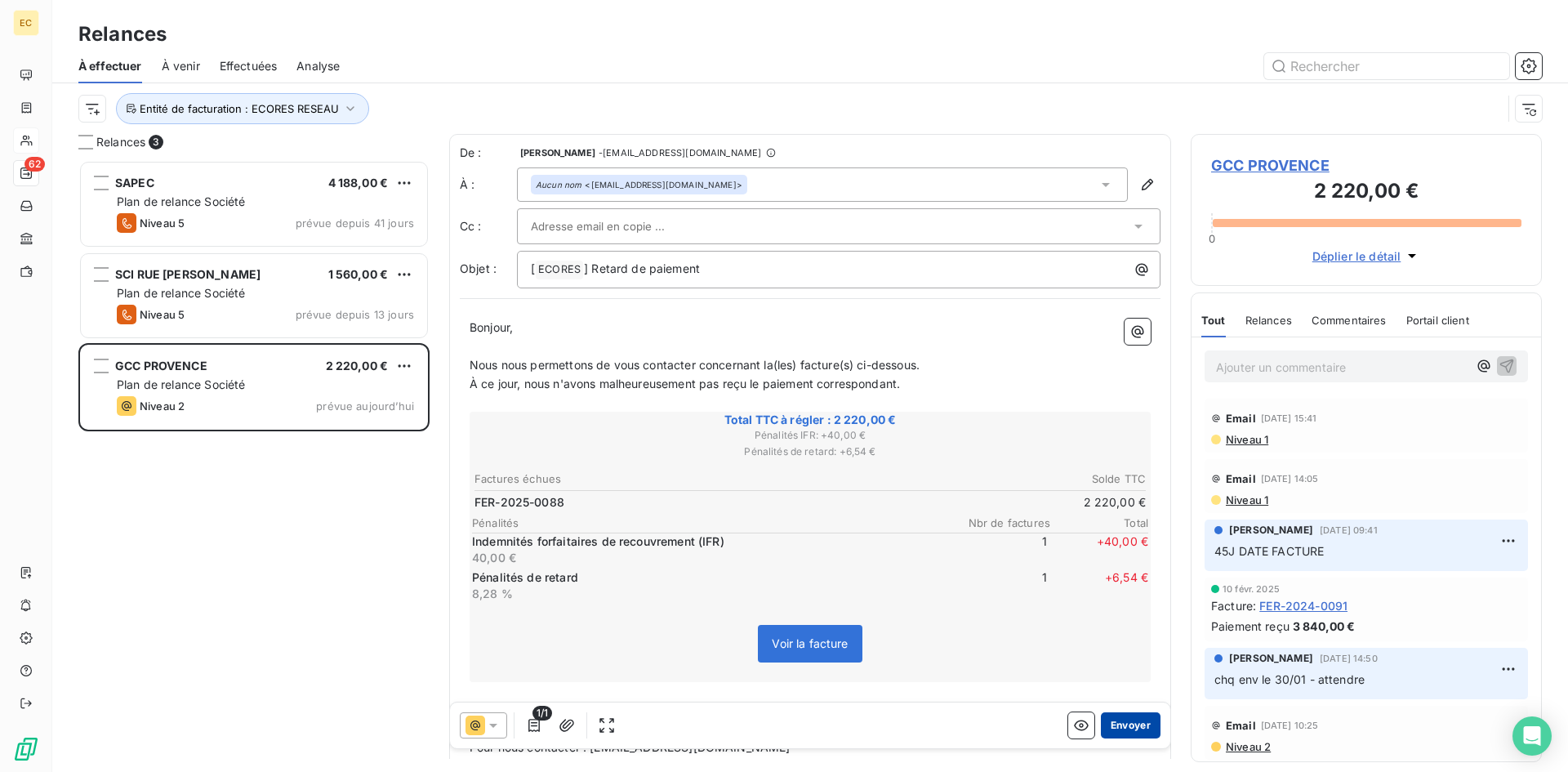
click at [1123, 723] on button "Envoyer" at bounding box center [1131, 725] width 60 height 26
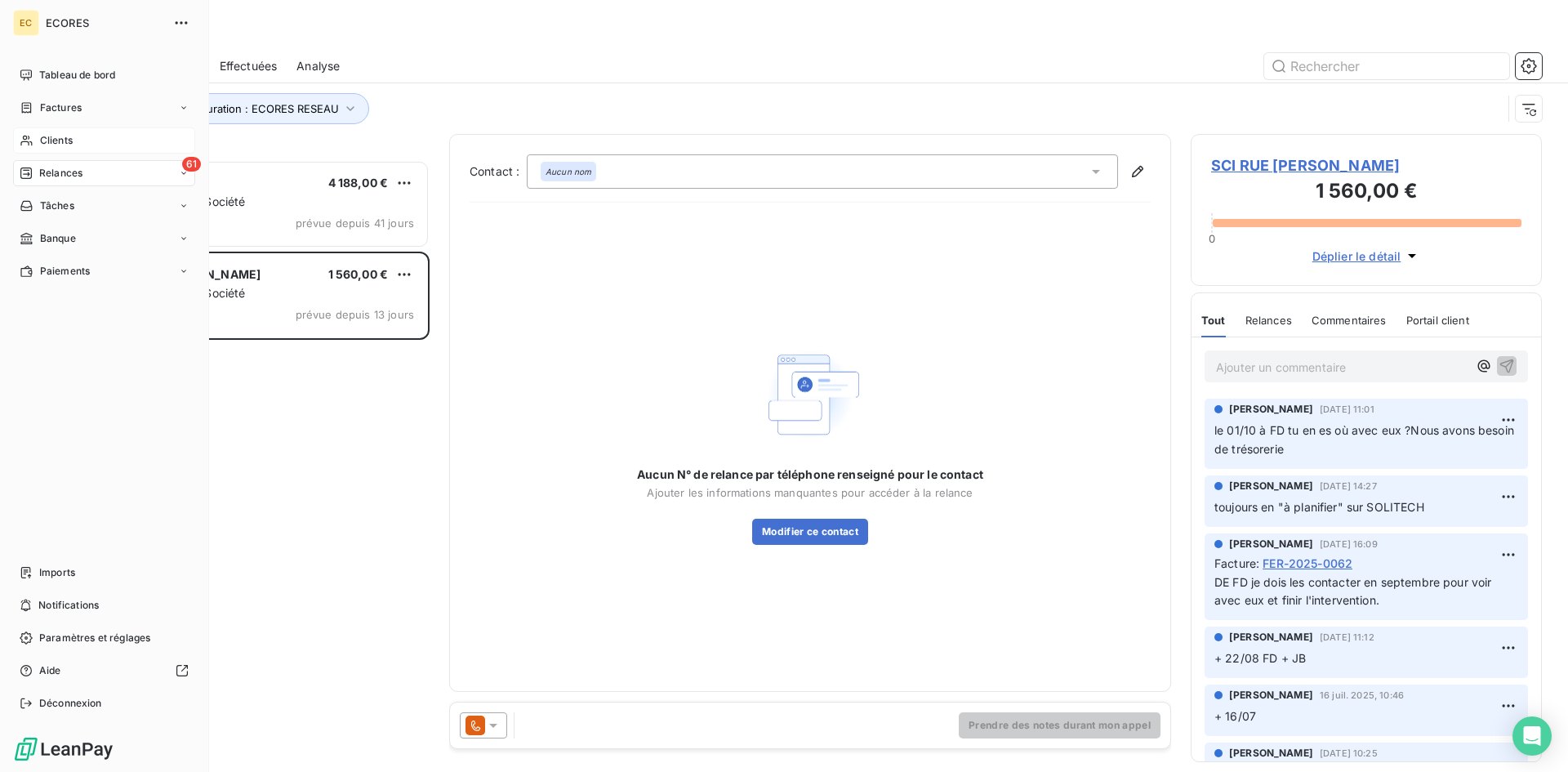
click at [49, 141] on span "Clients" at bounding box center [56, 141] width 33 height 15
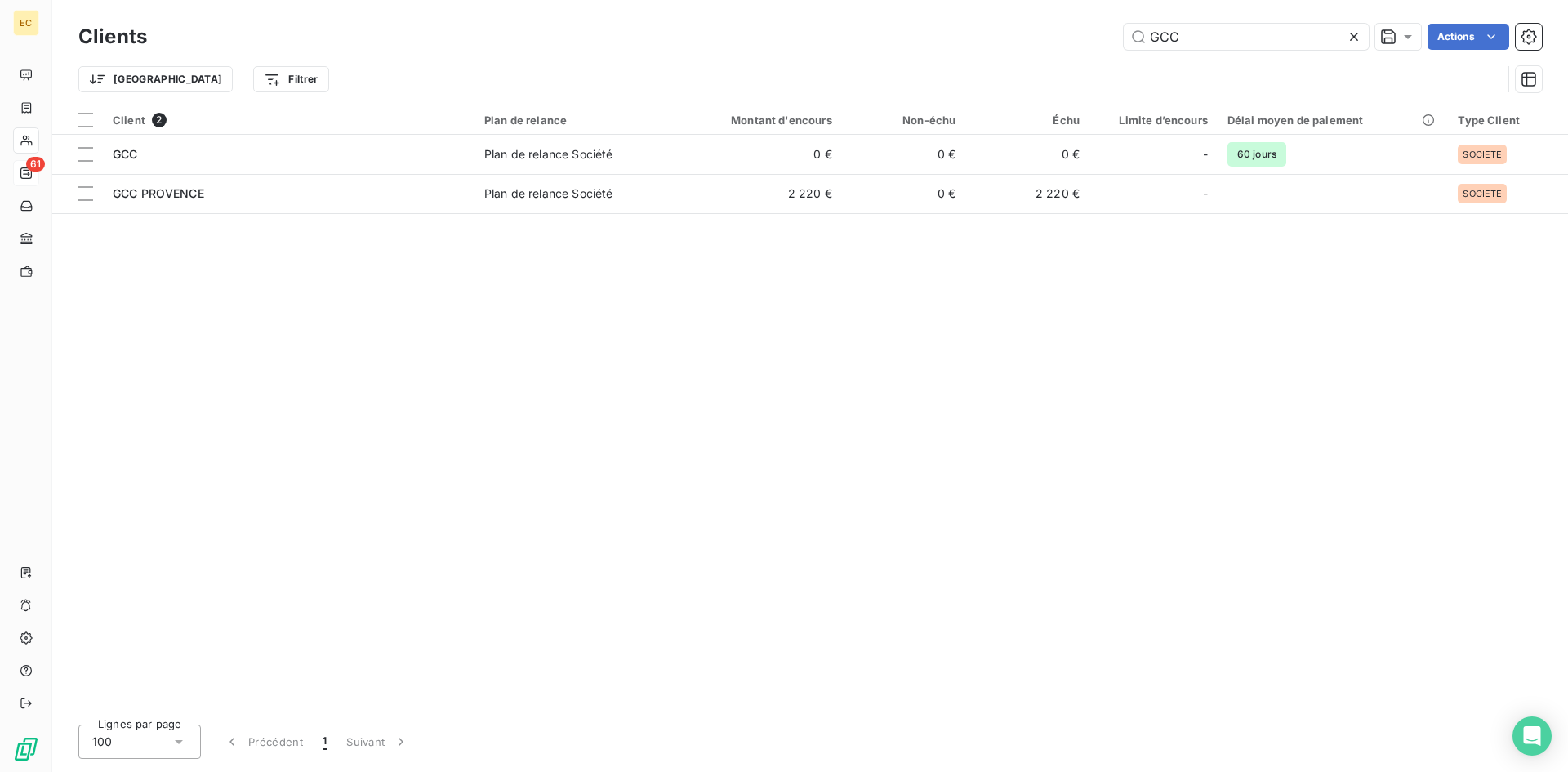
drag, startPoint x: 1207, startPoint y: 29, endPoint x: 1097, endPoint y: 41, distance: 110.7
click at [1097, 41] on div "GCC Actions" at bounding box center [854, 36] width 1375 height 26
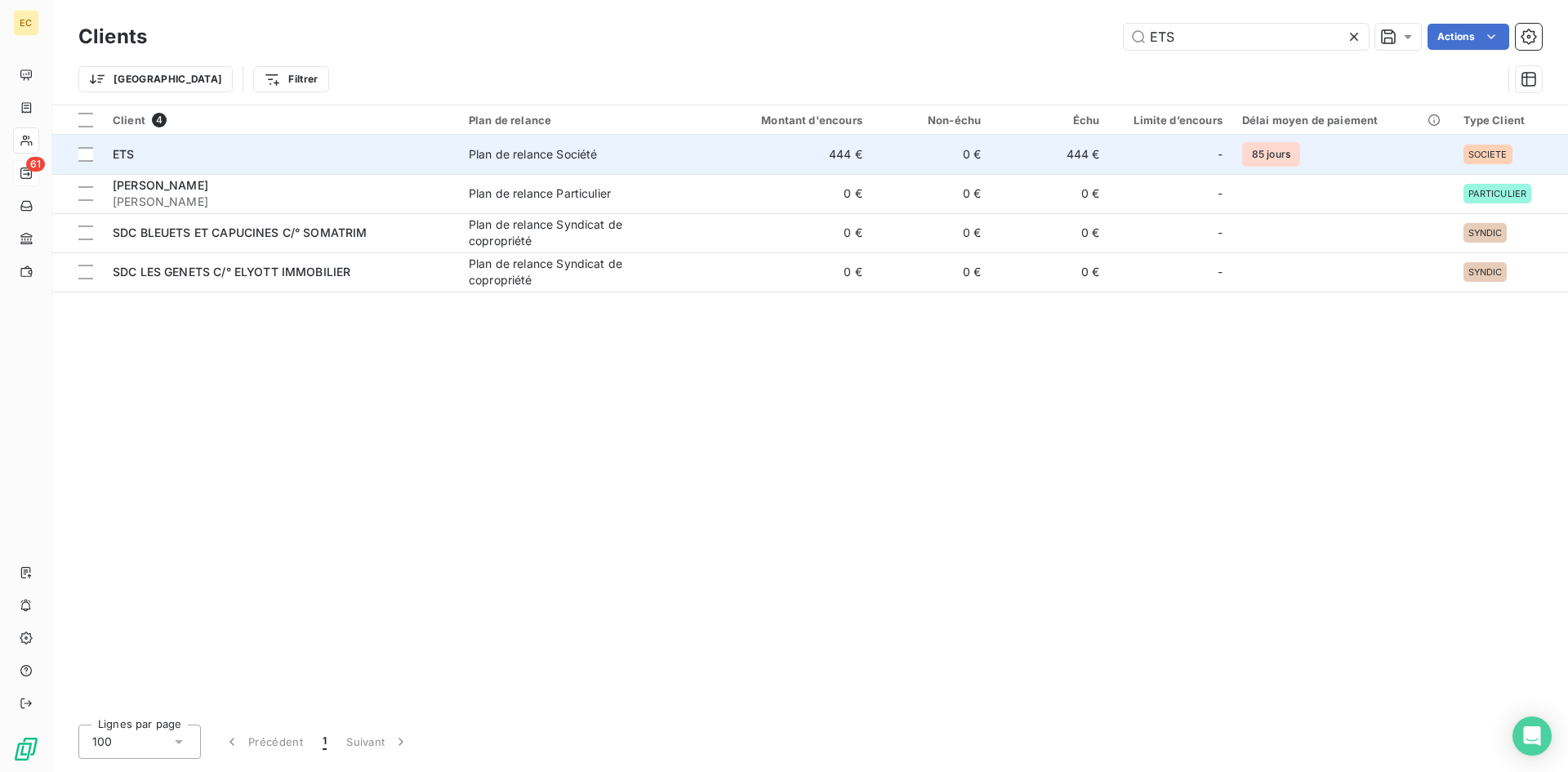
type input "ETS"
click at [277, 158] on div "ETS" at bounding box center [281, 154] width 336 height 16
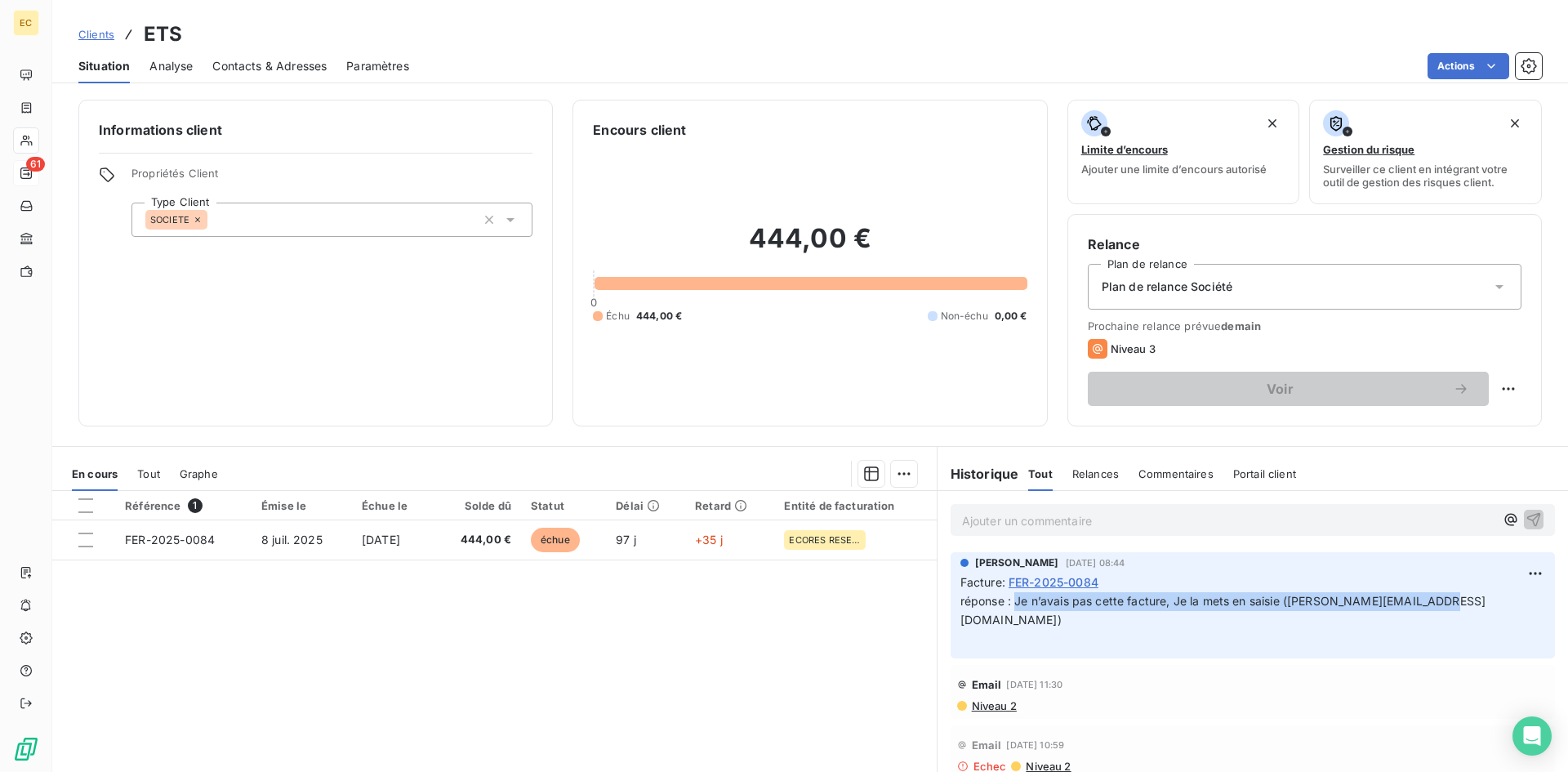
drag, startPoint x: 1434, startPoint y: 603, endPoint x: 1027, endPoint y: 604, distance: 407.0
click at [1010, 604] on p "réponse : Je n’avais pas cette facture, Je la mets en saisie ([PERSON_NAME][EMA…" at bounding box center [1253, 620] width 585 height 56
copy span "Je n’avais pas cette facture, Je la mets en saisie ([PERSON_NAME][EMAIL_ADDRESS…"
click at [295, 59] on span "Contacts & Adresses" at bounding box center [270, 66] width 114 height 16
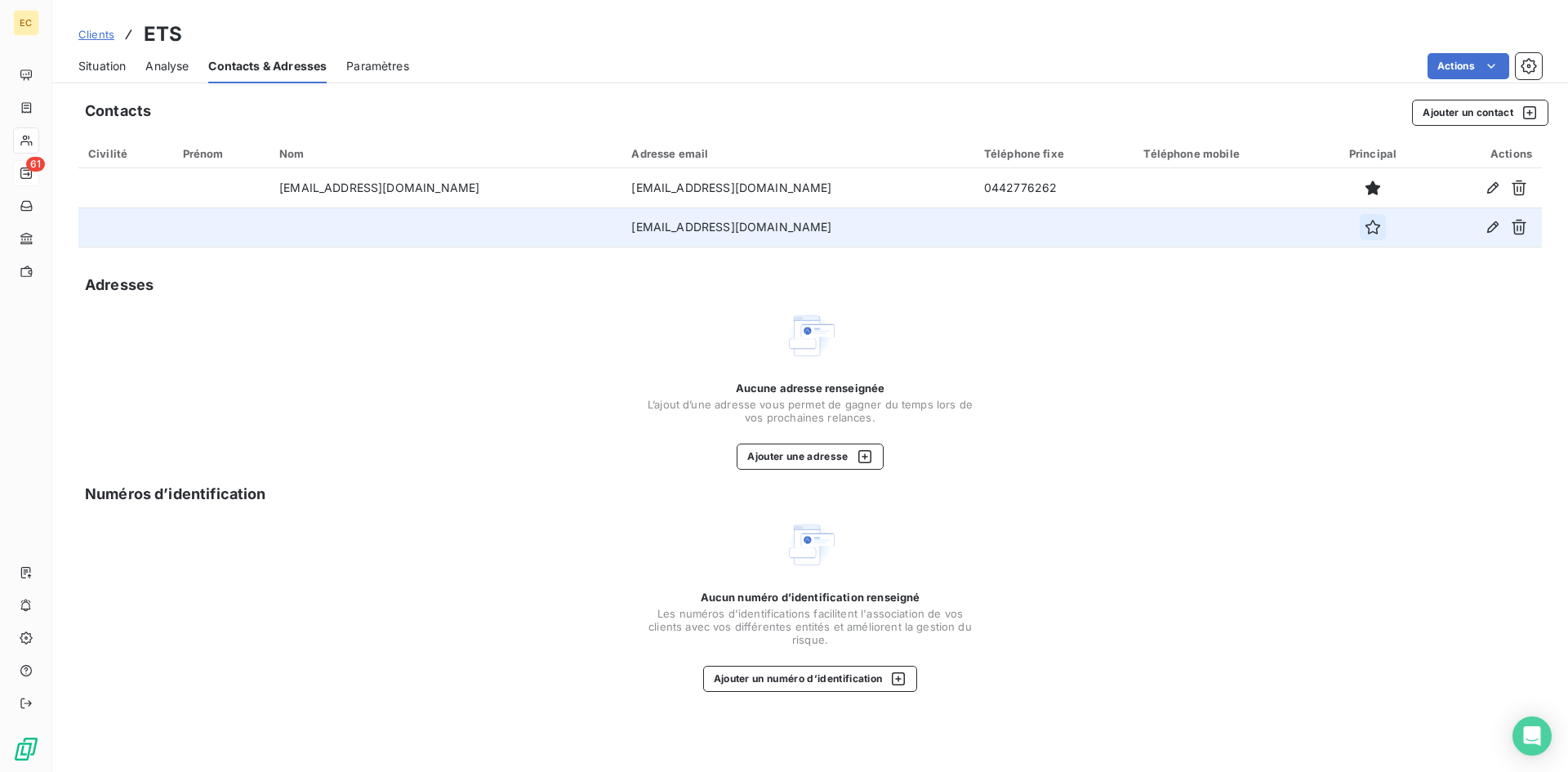
click at [1365, 223] on icon "button" at bounding box center [1374, 227] width 16 height 16
click at [92, 69] on span "Situation" at bounding box center [102, 66] width 47 height 16
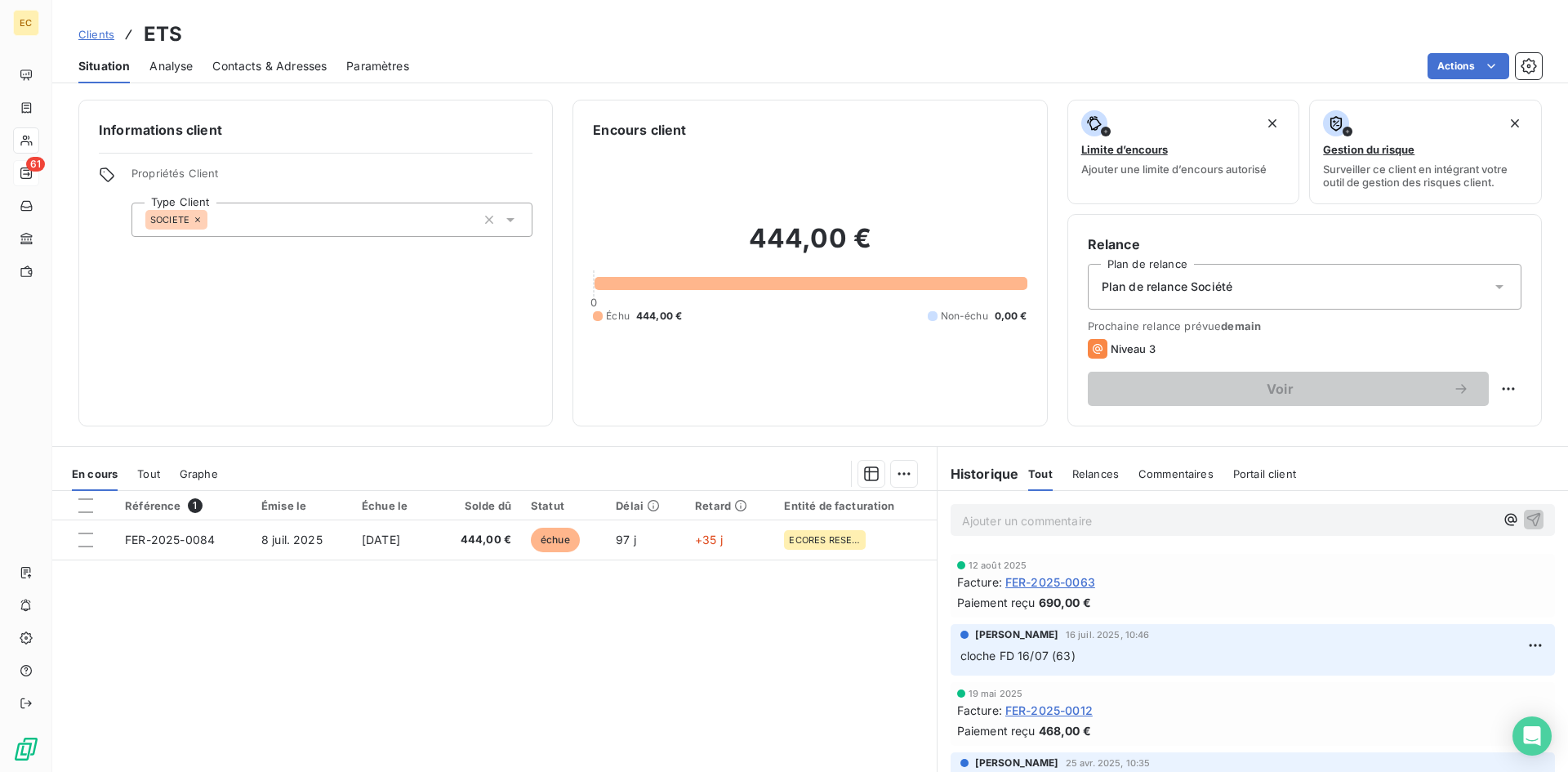
scroll to position [400, 0]
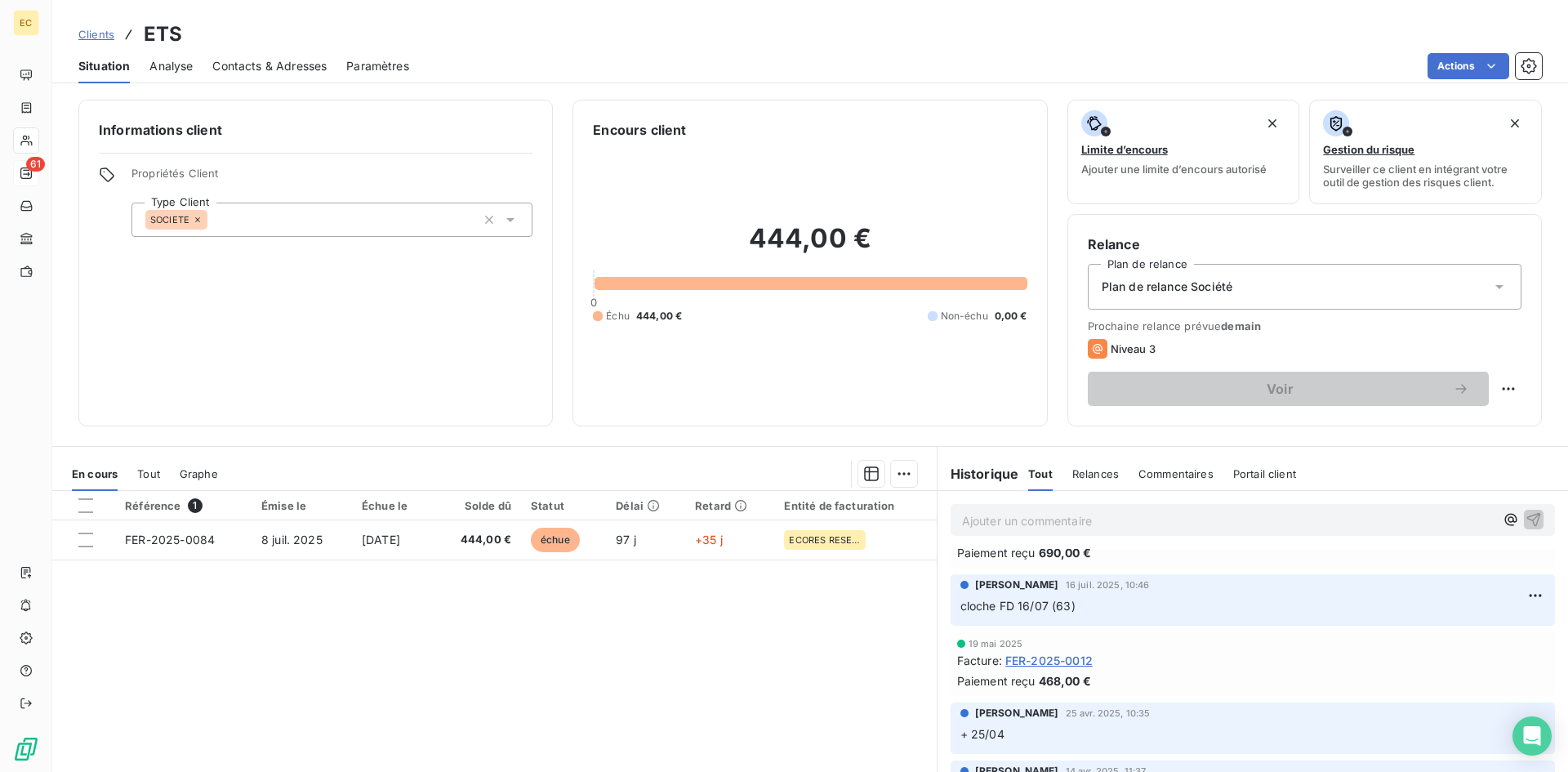
click at [94, 35] on span "Clients" at bounding box center [96, 35] width 36 height 13
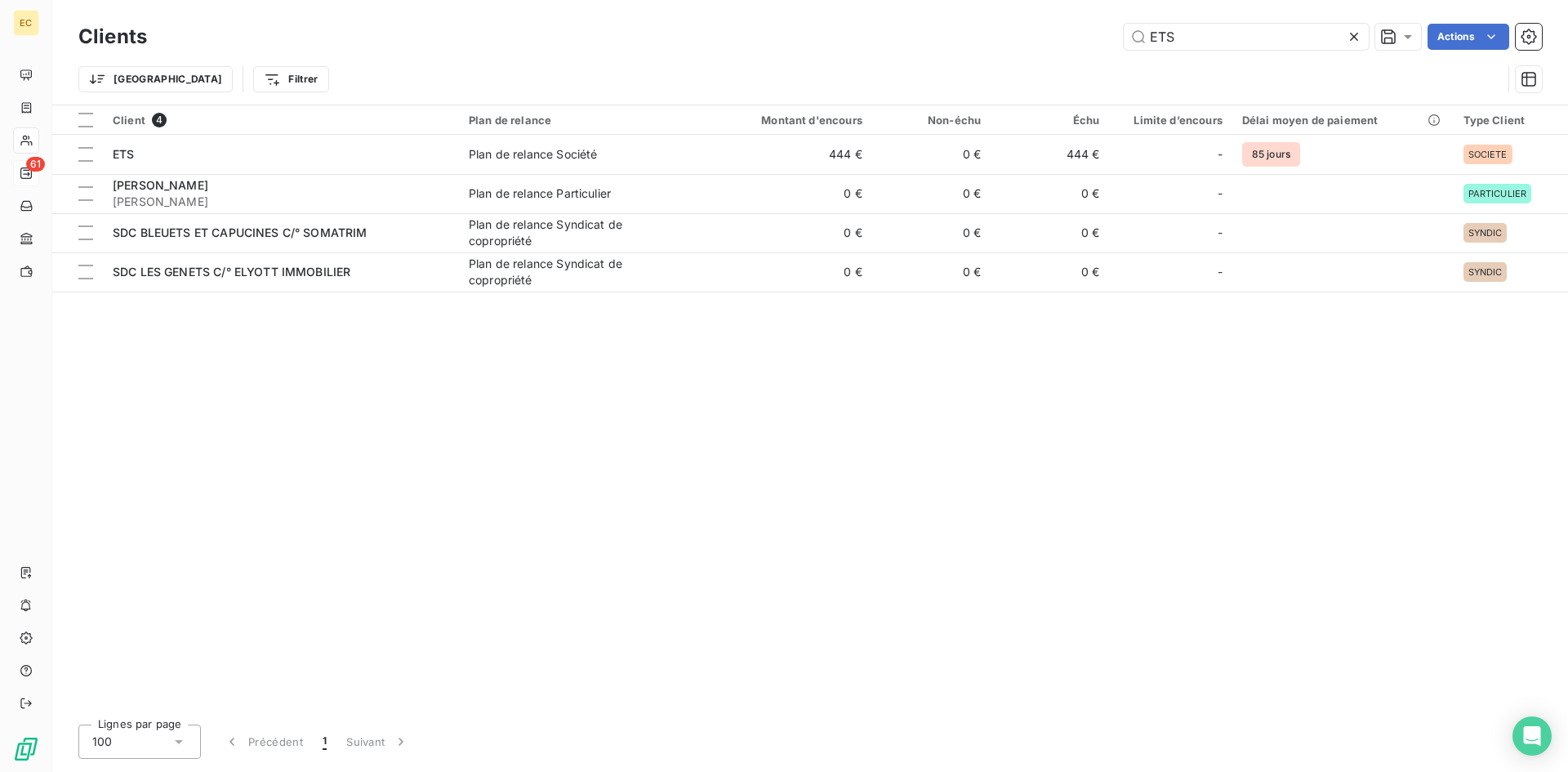
drag, startPoint x: 1212, startPoint y: 37, endPoint x: 1045, endPoint y: 56, distance: 168.1
click at [1045, 56] on div "Clients ETS Actions Trier Filtrer" at bounding box center [809, 63] width 1464 height 85
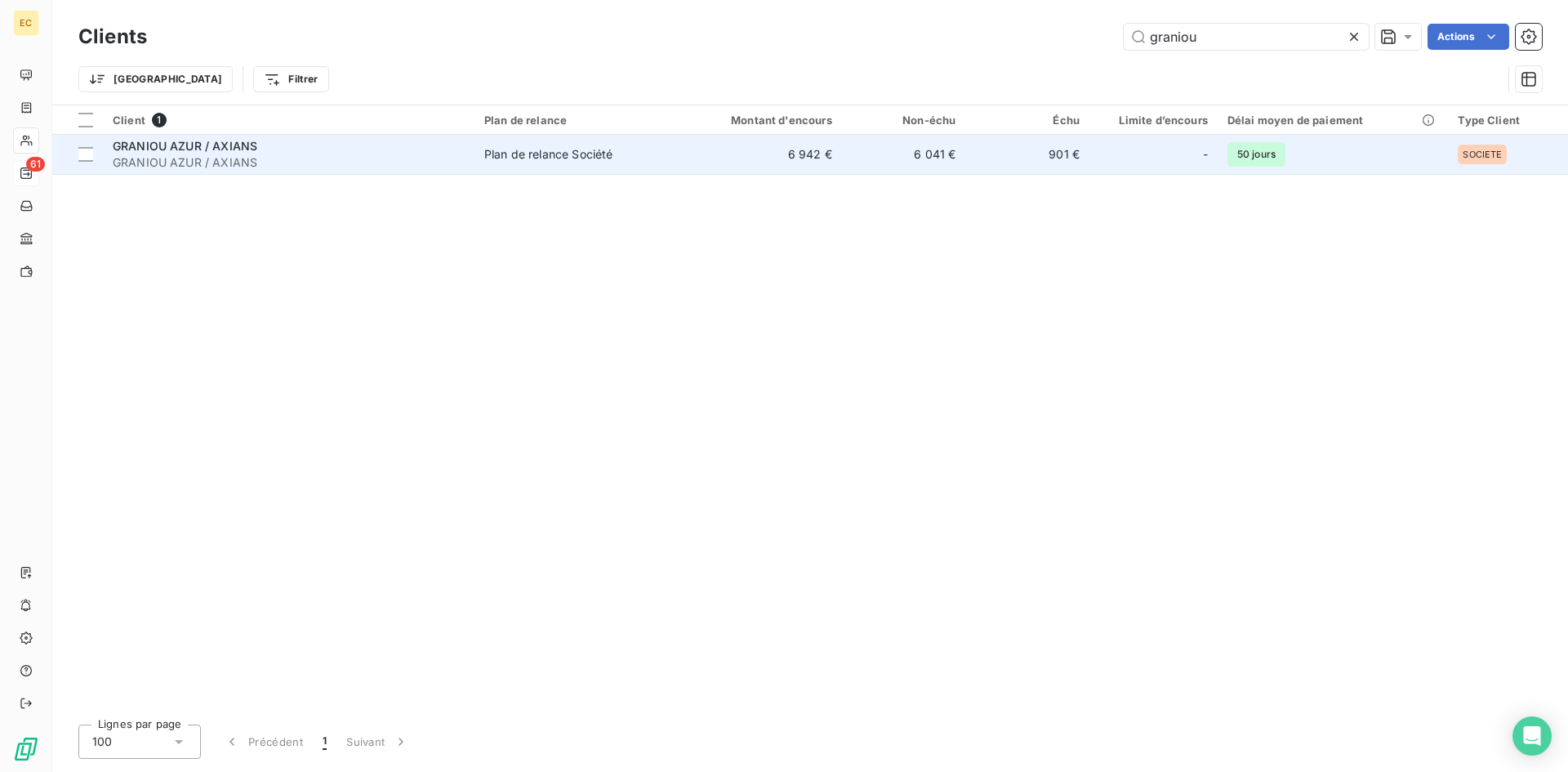
type input "graniou"
click at [244, 148] on span "GRANIOU AZUR / AXIANS" at bounding box center [184, 145] width 144 height 14
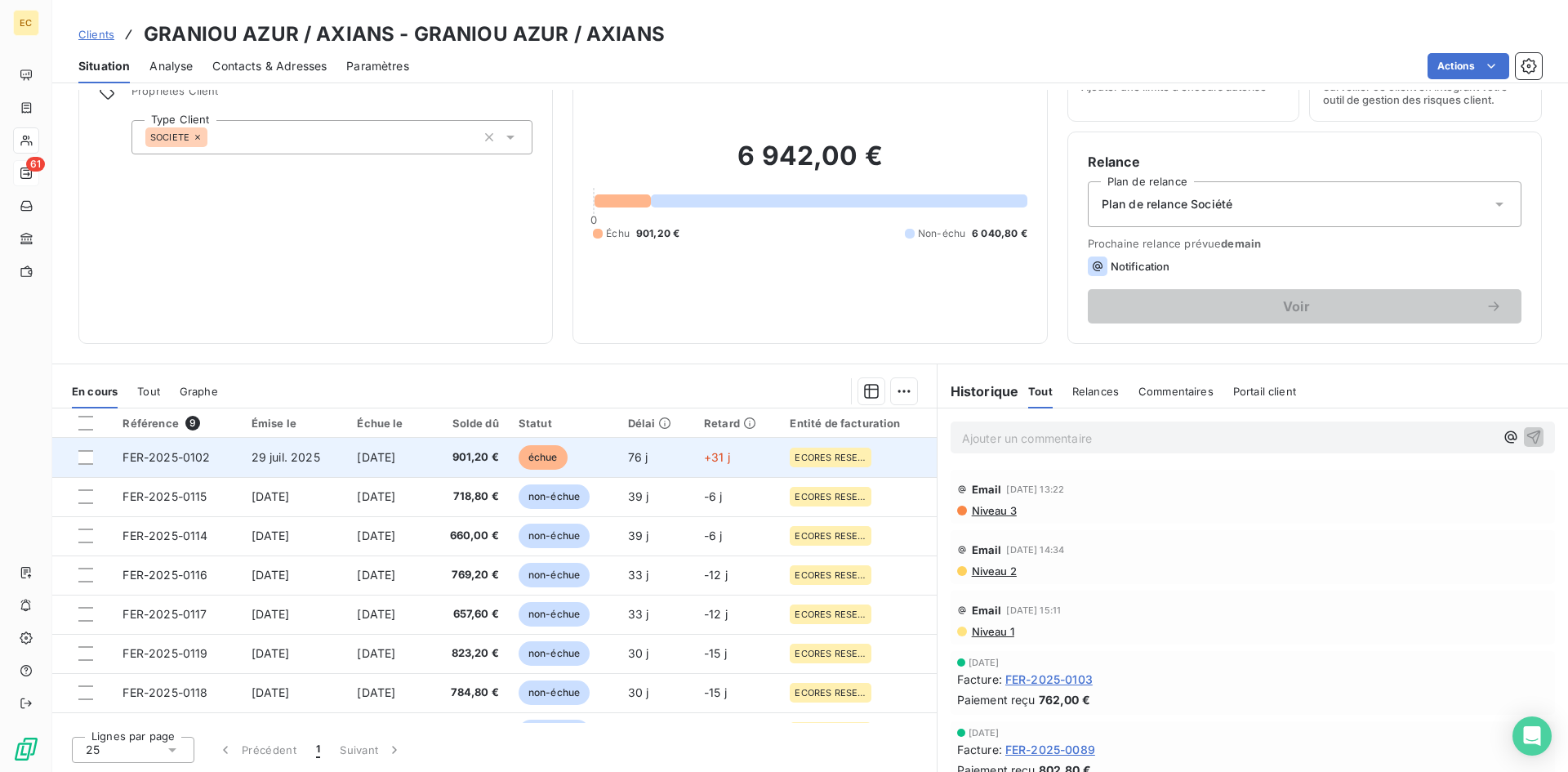
click at [363, 454] on span "[DATE]" at bounding box center [376, 456] width 38 height 14
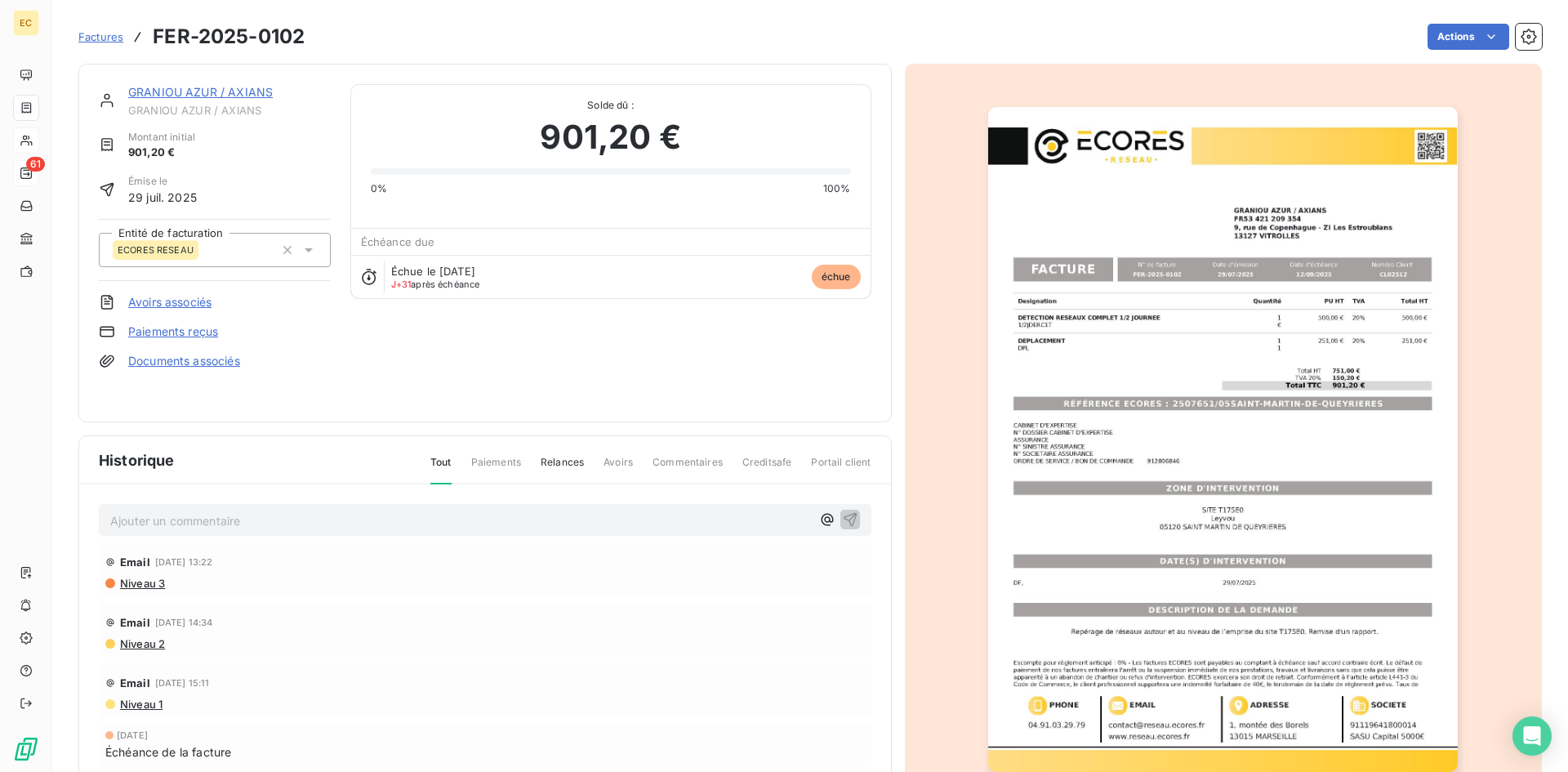
click at [1220, 396] on img "button" at bounding box center [1223, 440] width 470 height 665
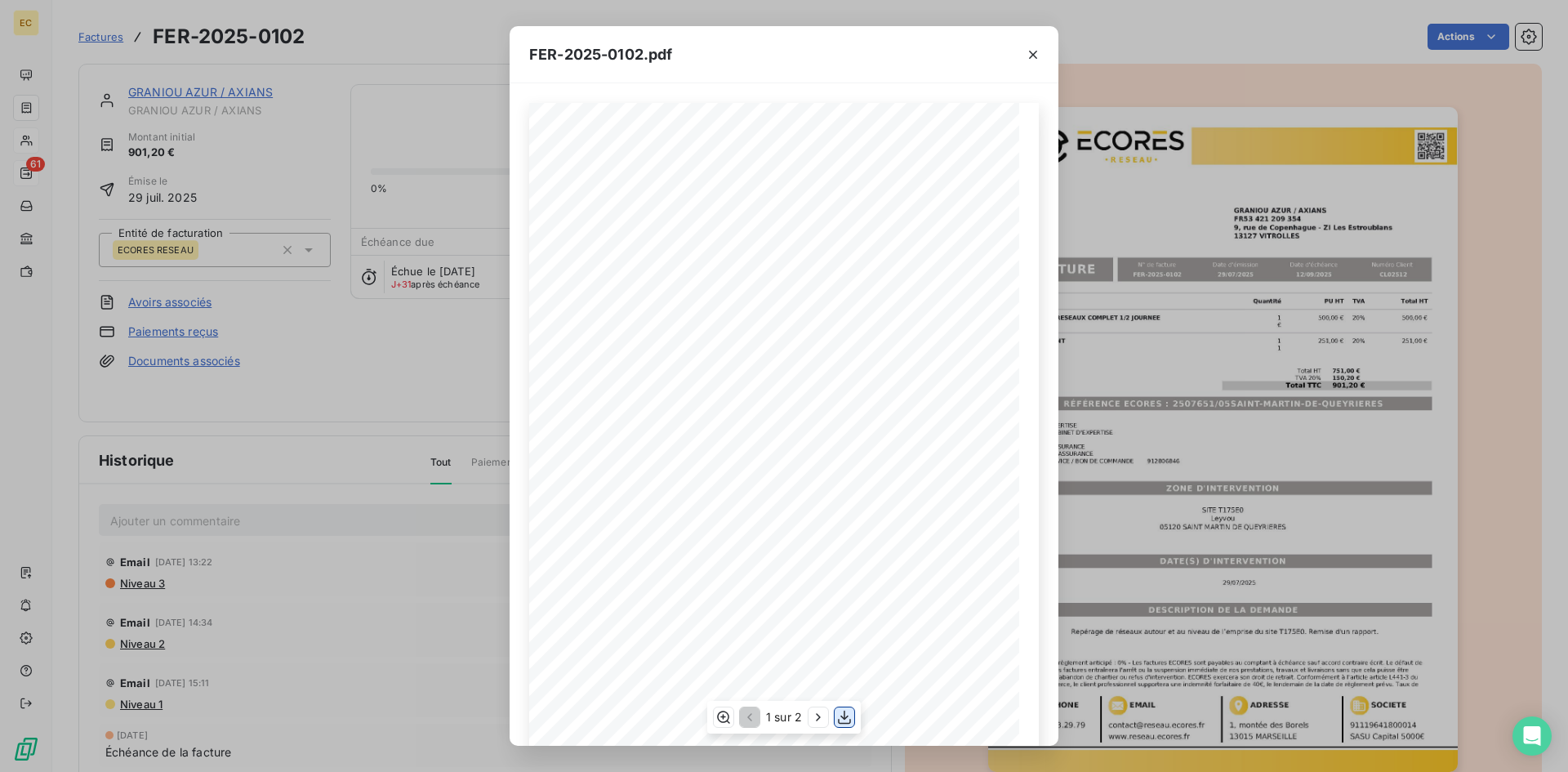
click at [846, 715] on icon "button" at bounding box center [845, 718] width 16 height 16
click at [1033, 53] on icon "button" at bounding box center [1033, 54] width 16 height 16
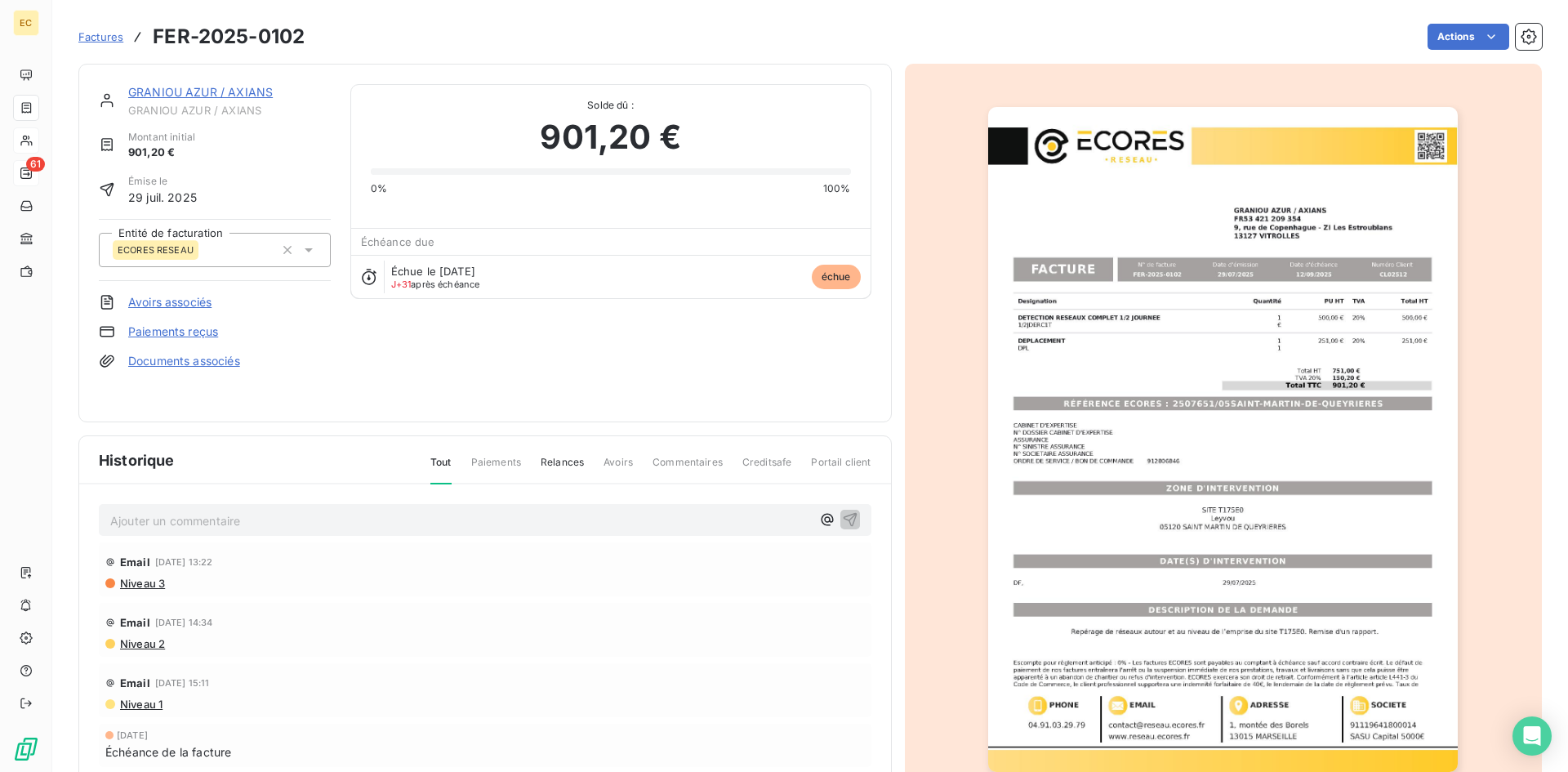
click at [289, 526] on p "Ajouter un commentaire ﻿" at bounding box center [461, 520] width 701 height 20
click at [135, 518] on span "mail 13/10 à DUPHIL" at bounding box center [164, 519] width 110 height 14
click at [842, 519] on icon "button" at bounding box center [850, 519] width 16 height 16
